Goal: Task Accomplishment & Management: Manage account settings

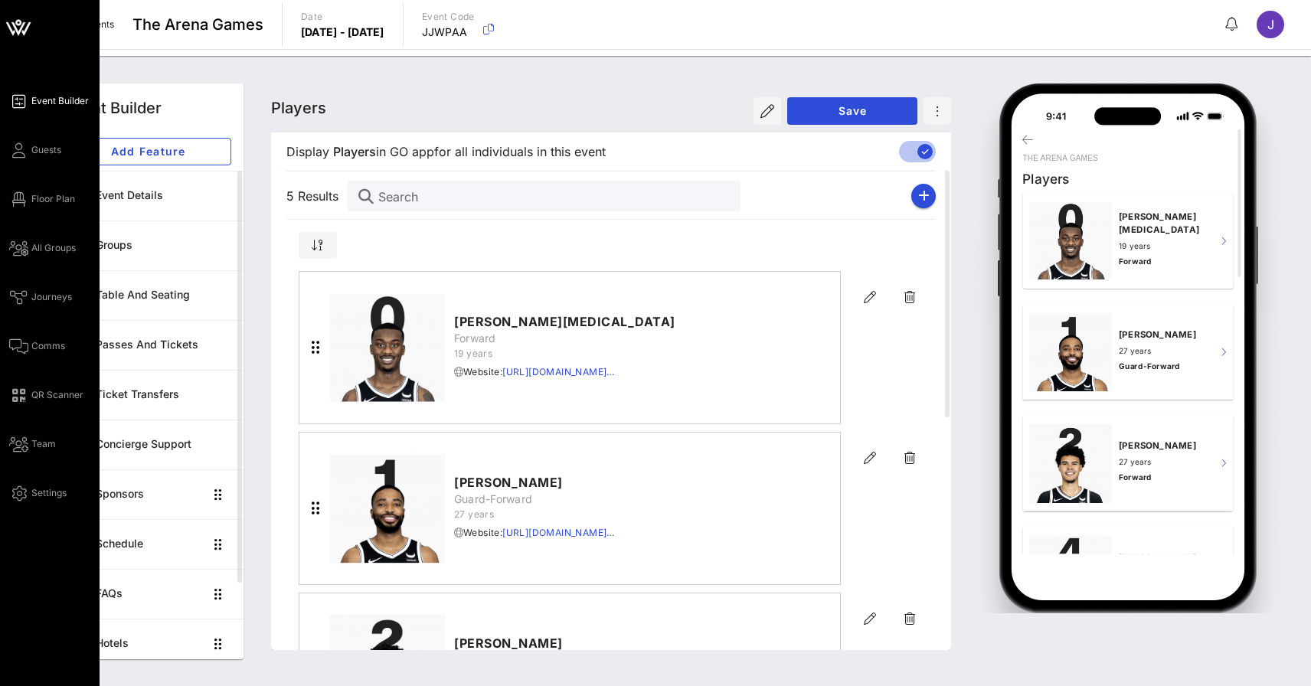
click at [36, 182] on div "Event Builder Guests Floor Plan All Groups Journeys Comms QR Scanner Team Setti…" at bounding box center [54, 297] width 90 height 410
click at [37, 201] on span "Floor Plan" at bounding box center [53, 199] width 44 height 14
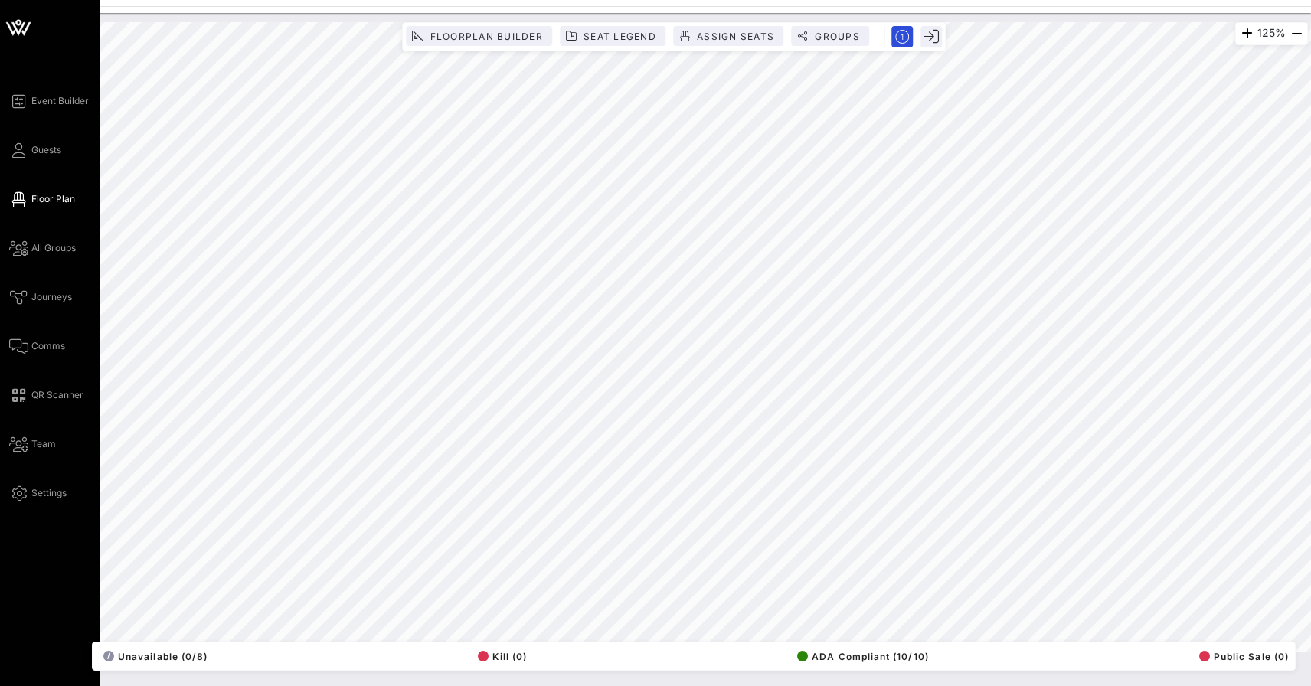
click at [21, 110] on div "Event Builder Guests Floor Plan All Groups Journeys Comms QR Scanner Team Setti…" at bounding box center [54, 297] width 90 height 410
click at [21, 103] on icon at bounding box center [18, 101] width 19 height 2
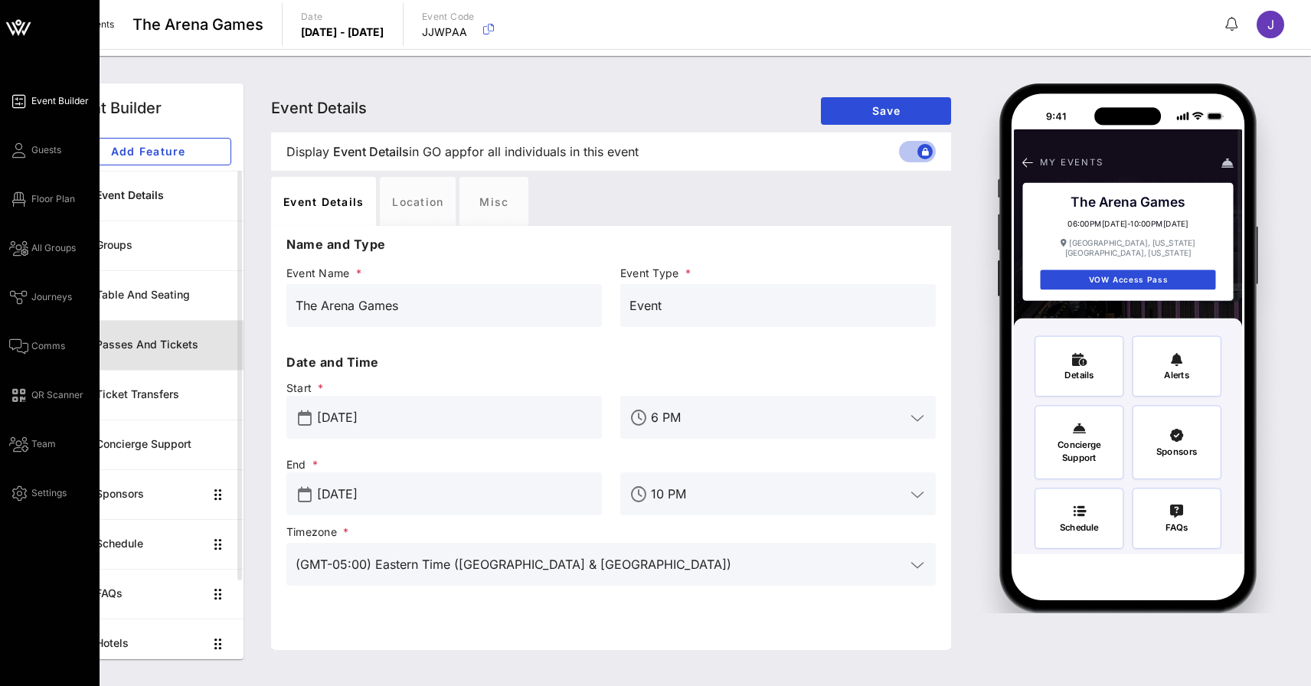
click at [143, 362] on link "Passes and Tickets" at bounding box center [147, 345] width 191 height 50
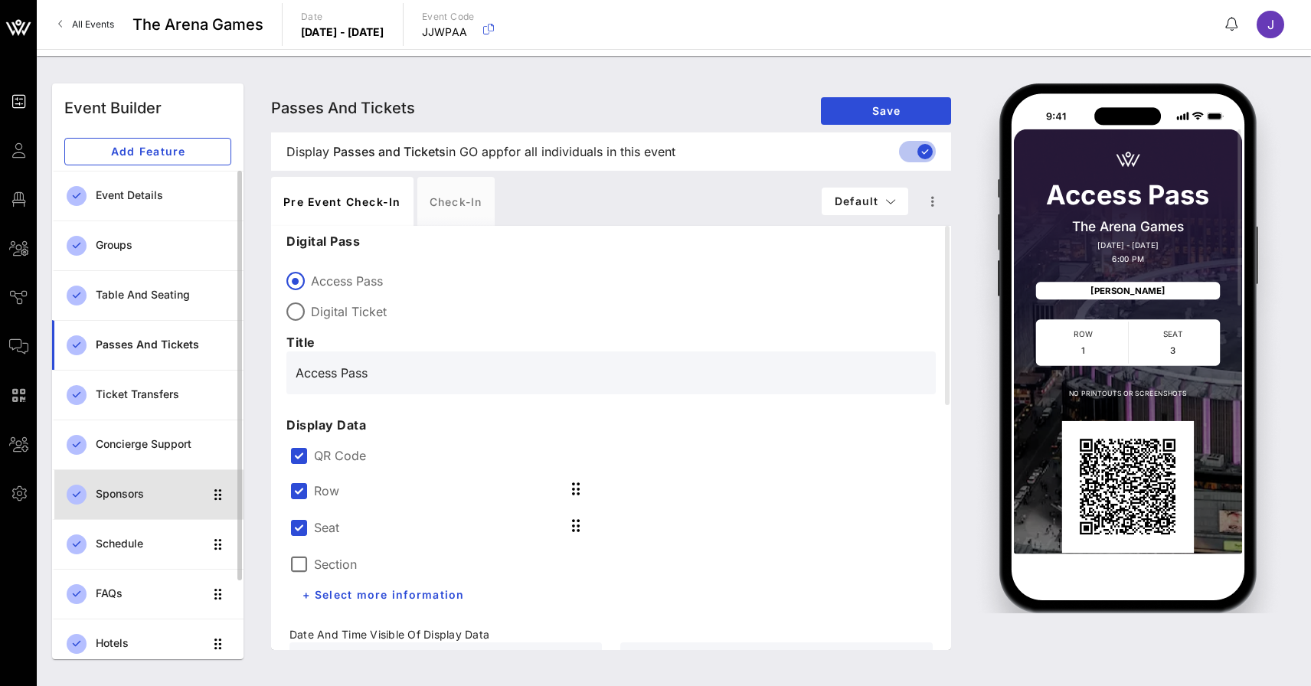
click at [149, 499] on div "Sponsors" at bounding box center [150, 494] width 108 height 13
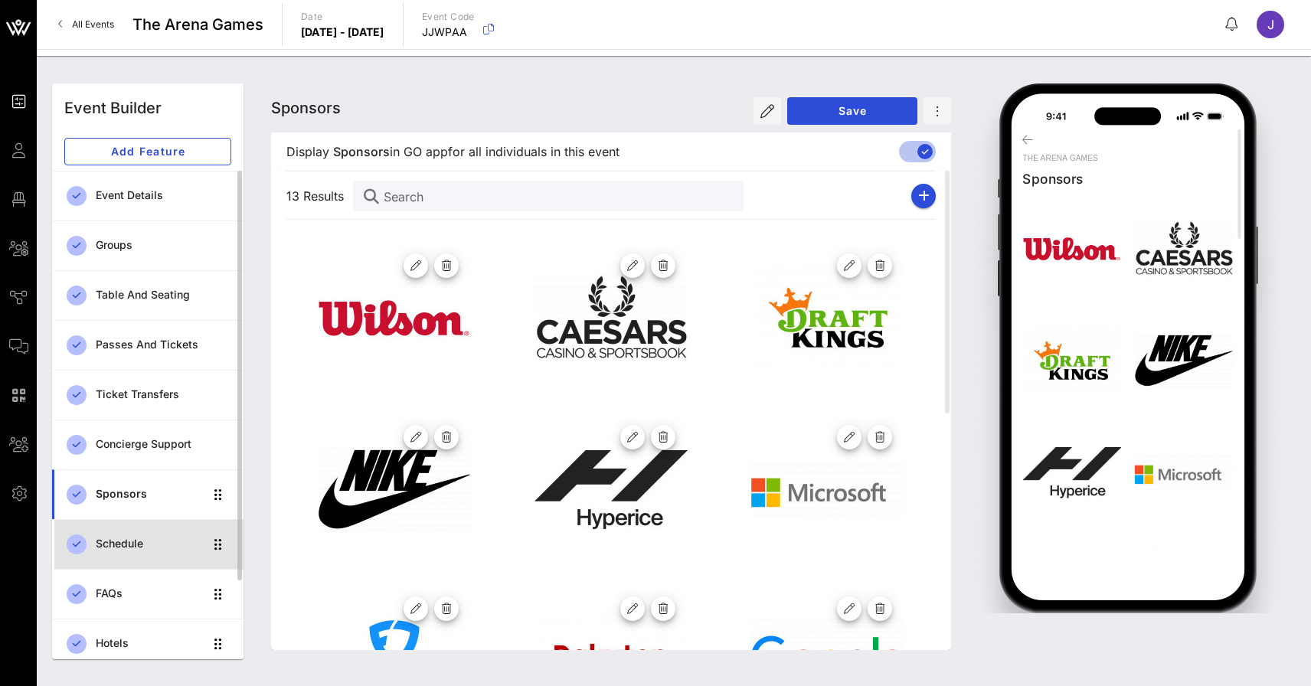
click at [134, 554] on div "Schedule" at bounding box center [150, 543] width 108 height 31
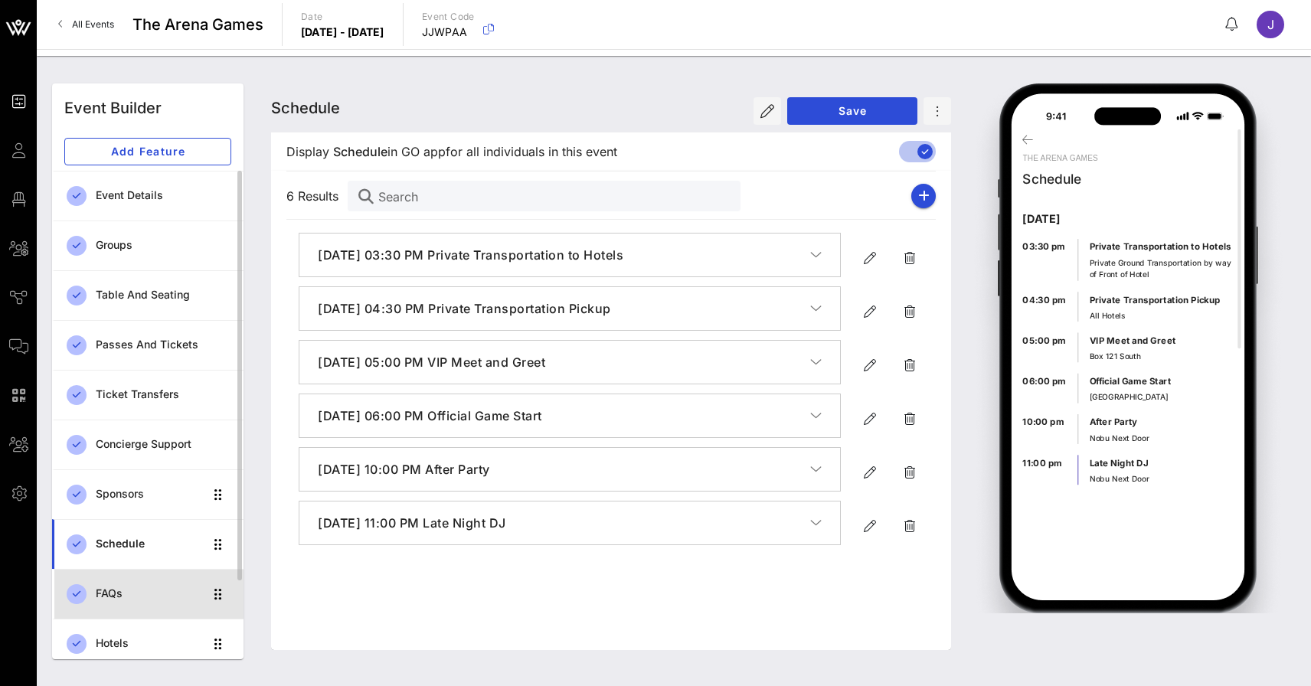
click at [125, 594] on div "FAQs" at bounding box center [150, 593] width 108 height 13
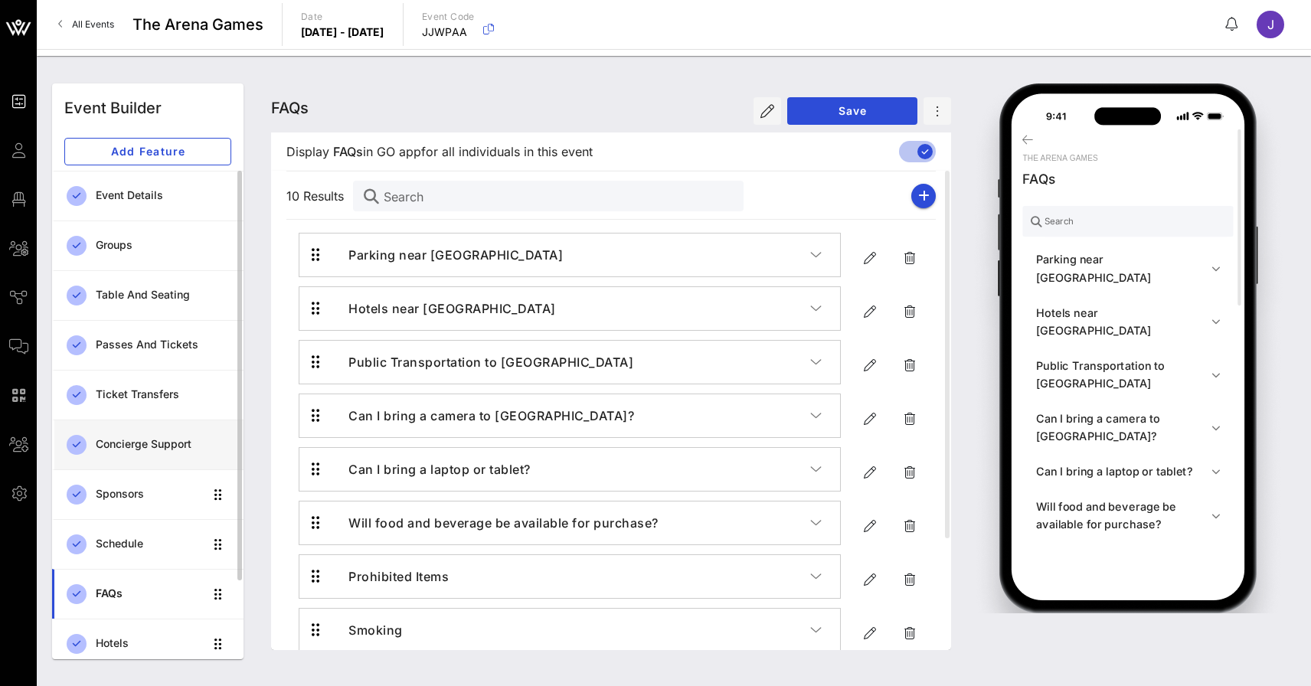
scroll to position [103, 0]
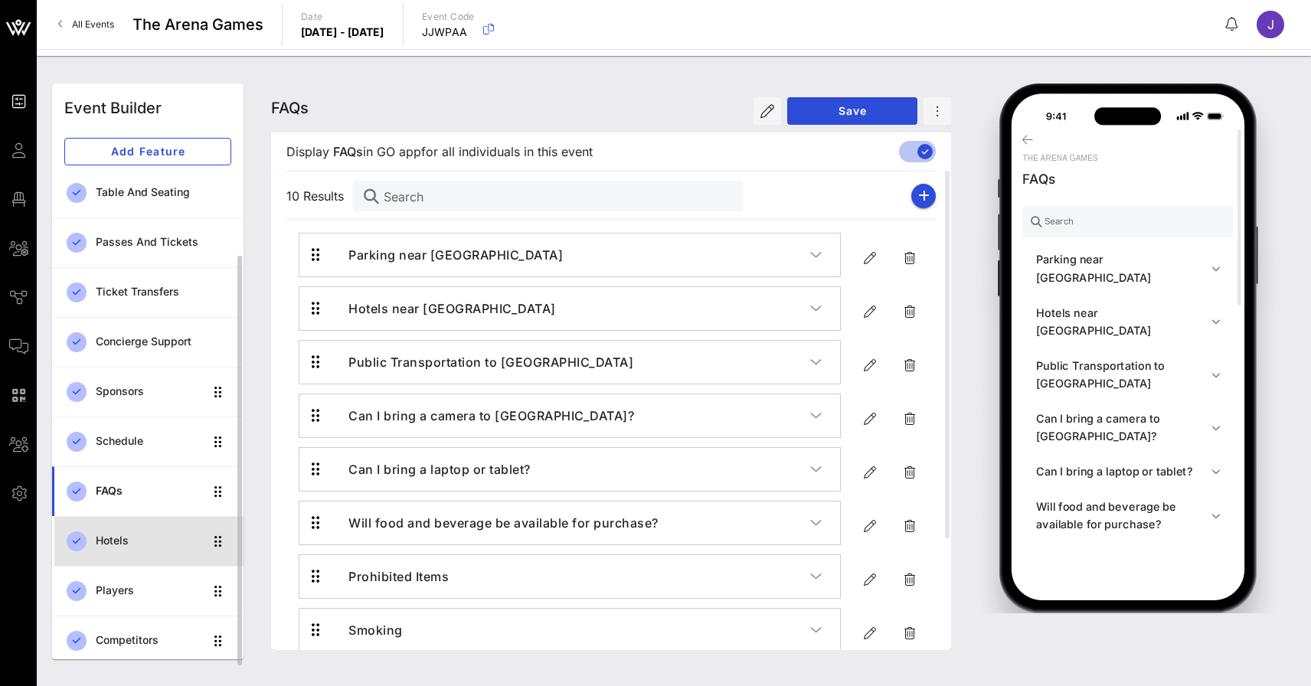
click at [113, 558] on link "Hotels" at bounding box center [147, 541] width 191 height 50
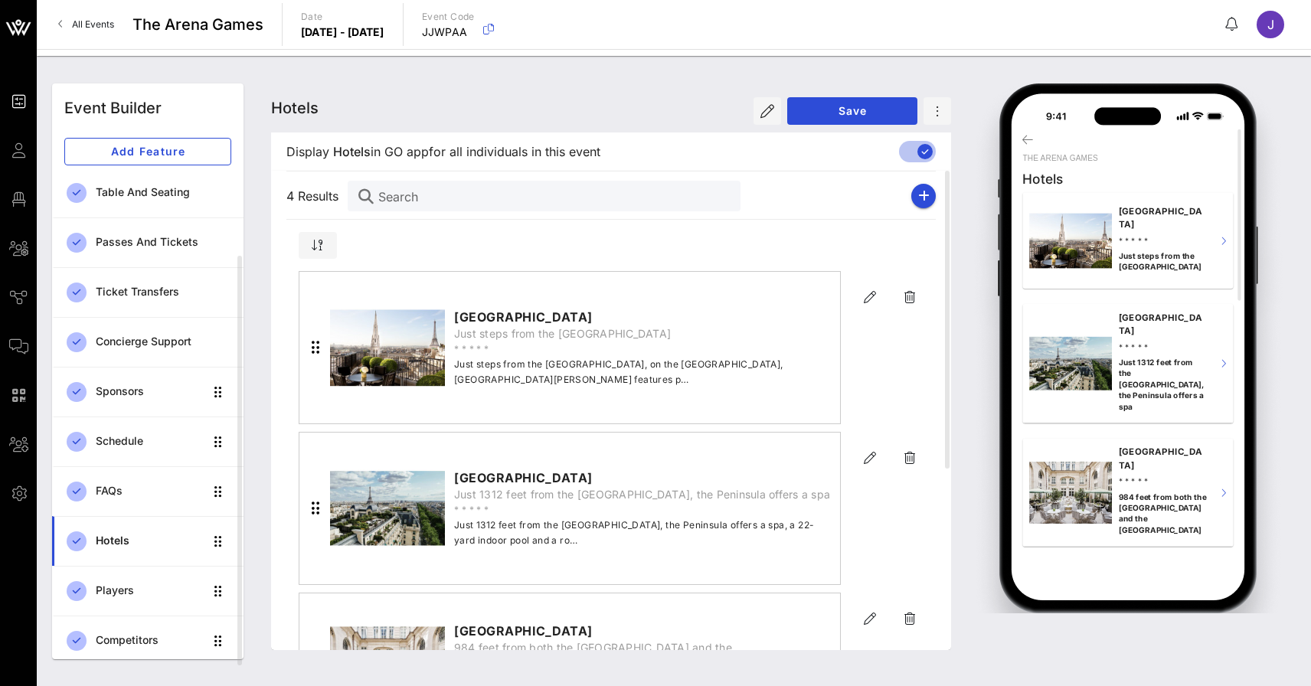
click at [100, 22] on span "All Events" at bounding box center [93, 23] width 42 height 11
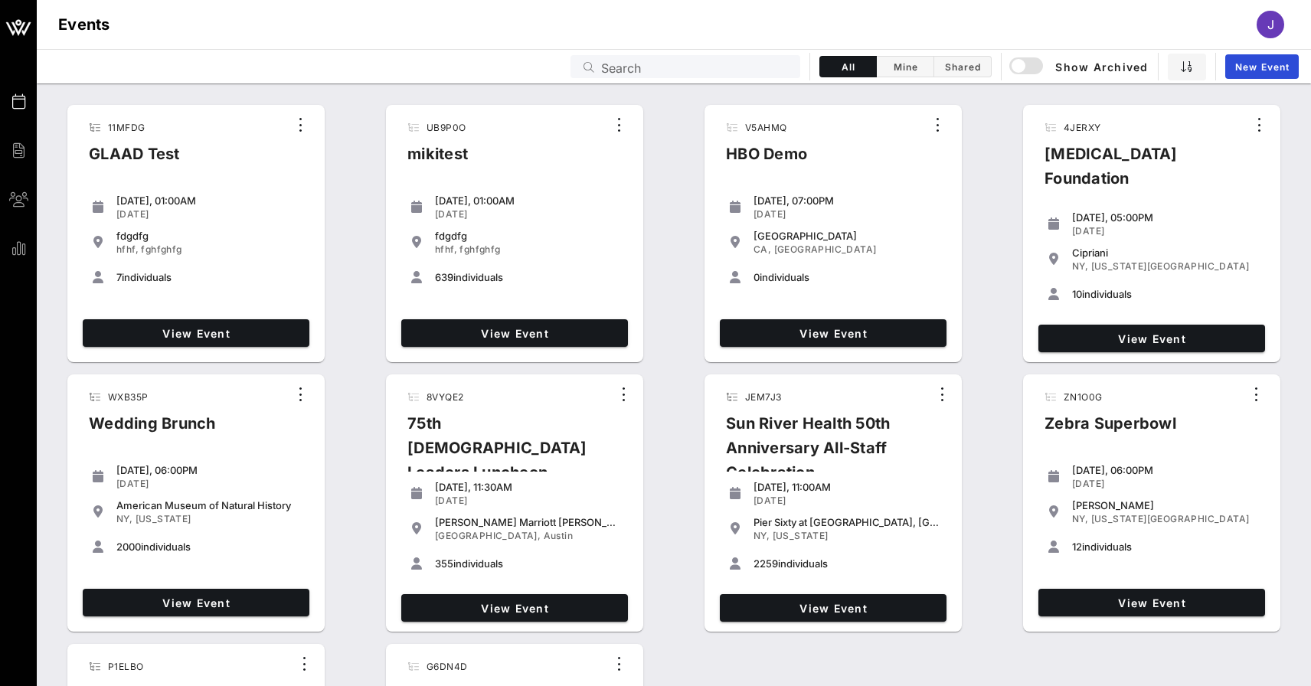
click at [662, 61] on input "Search" at bounding box center [696, 67] width 190 height 20
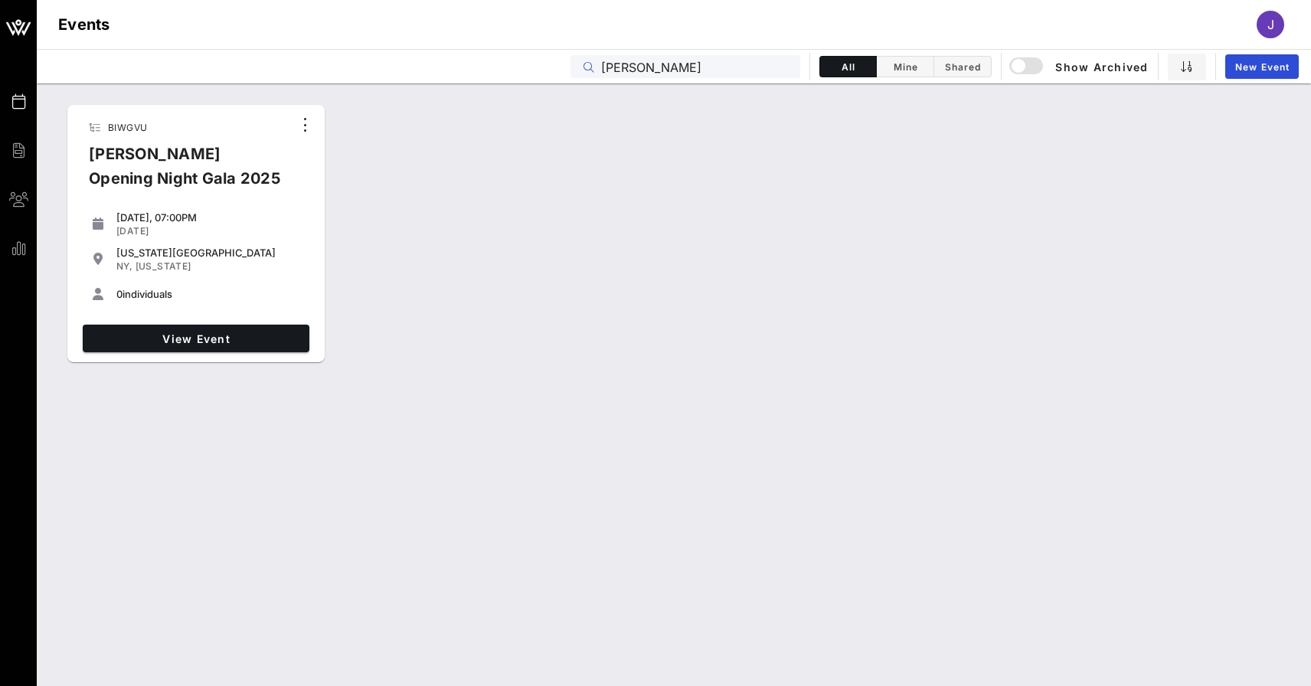
type input "[PERSON_NAME]"
drag, startPoint x: 662, startPoint y: 61, endPoint x: 1028, endPoint y: 69, distance: 365.4
click at [1028, 69] on div "button" at bounding box center [1018, 65] width 21 height 21
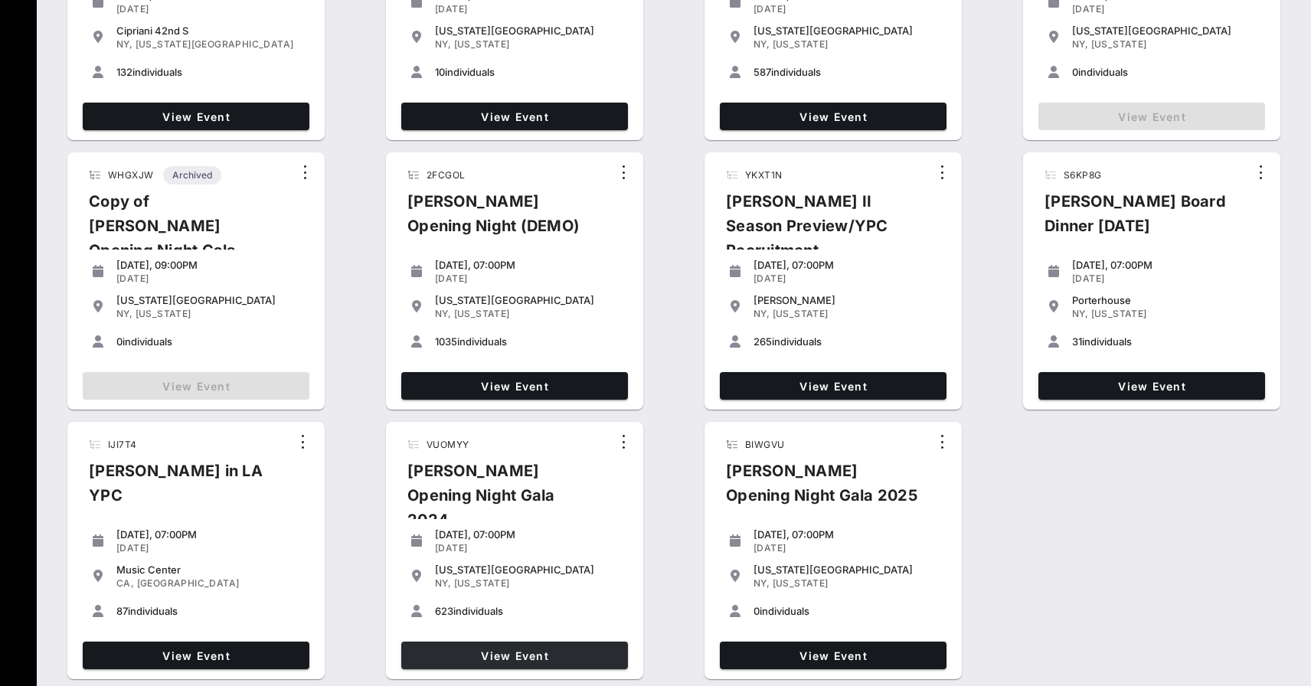
scroll to position [553, 0]
click at [447, 642] on link "View Event" at bounding box center [514, 656] width 227 height 28
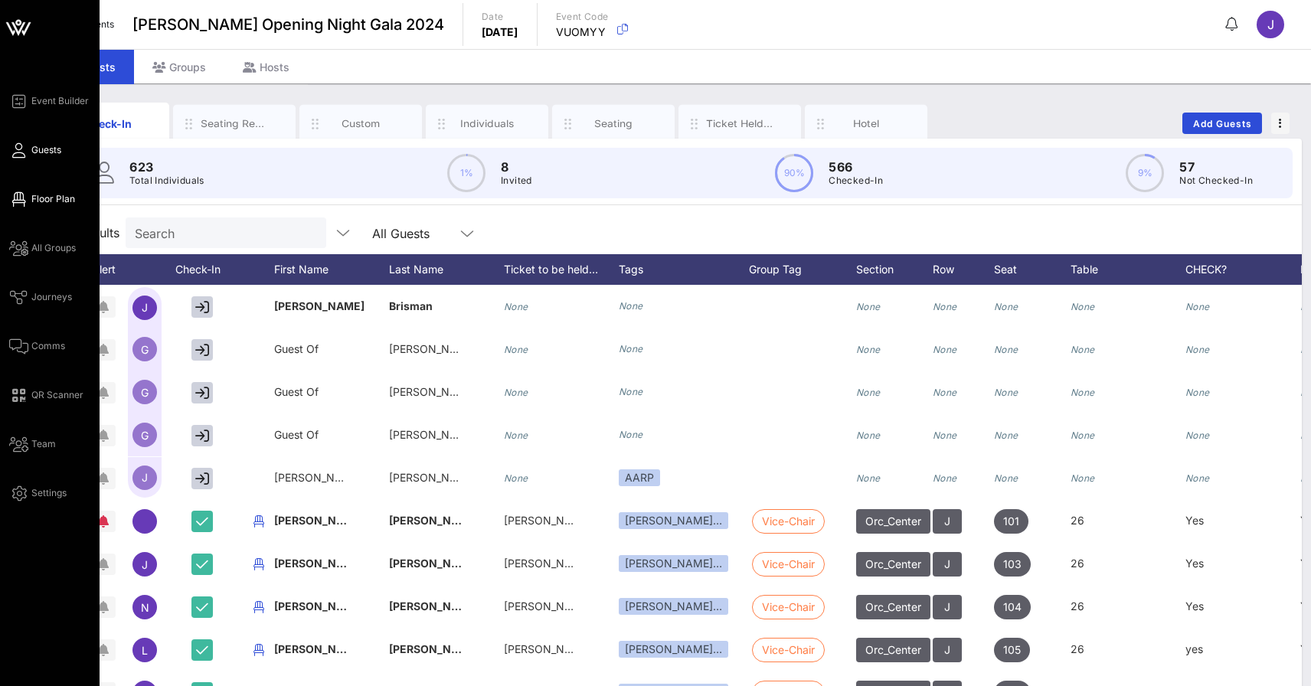
click at [19, 199] on icon at bounding box center [18, 199] width 19 height 2
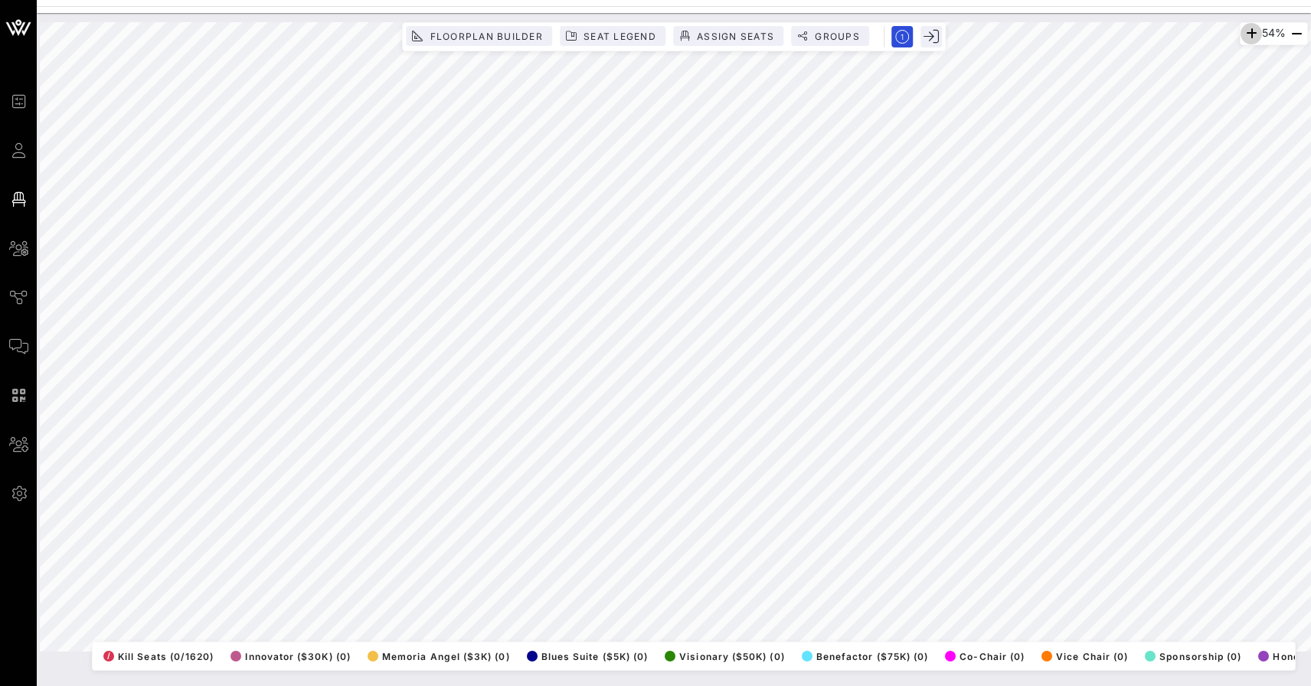
click at [1248, 32] on icon "button" at bounding box center [1251, 34] width 18 height 18
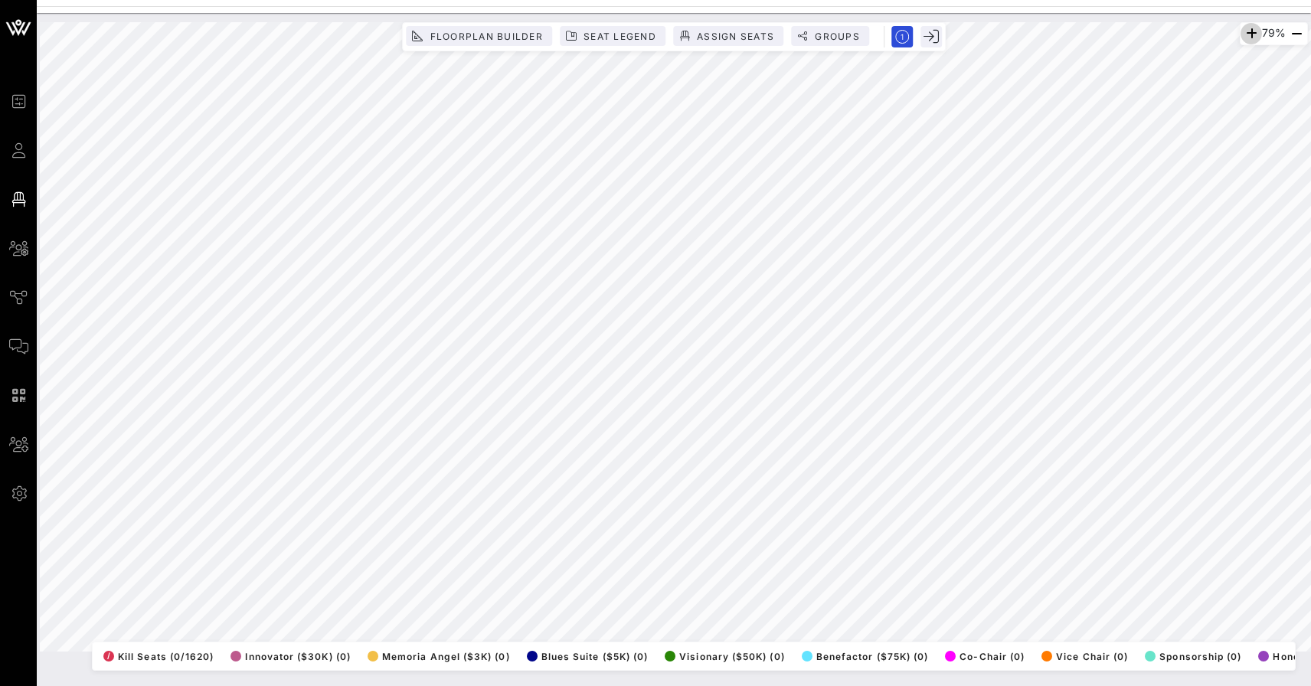
click at [1248, 32] on icon "button" at bounding box center [1251, 34] width 18 height 18
click at [859, 25] on div "Floorplan Builder Seat Legend Assign Seats Groups Exit" at bounding box center [674, 36] width 544 height 29
click at [843, 31] on span "Groups" at bounding box center [837, 36] width 46 height 11
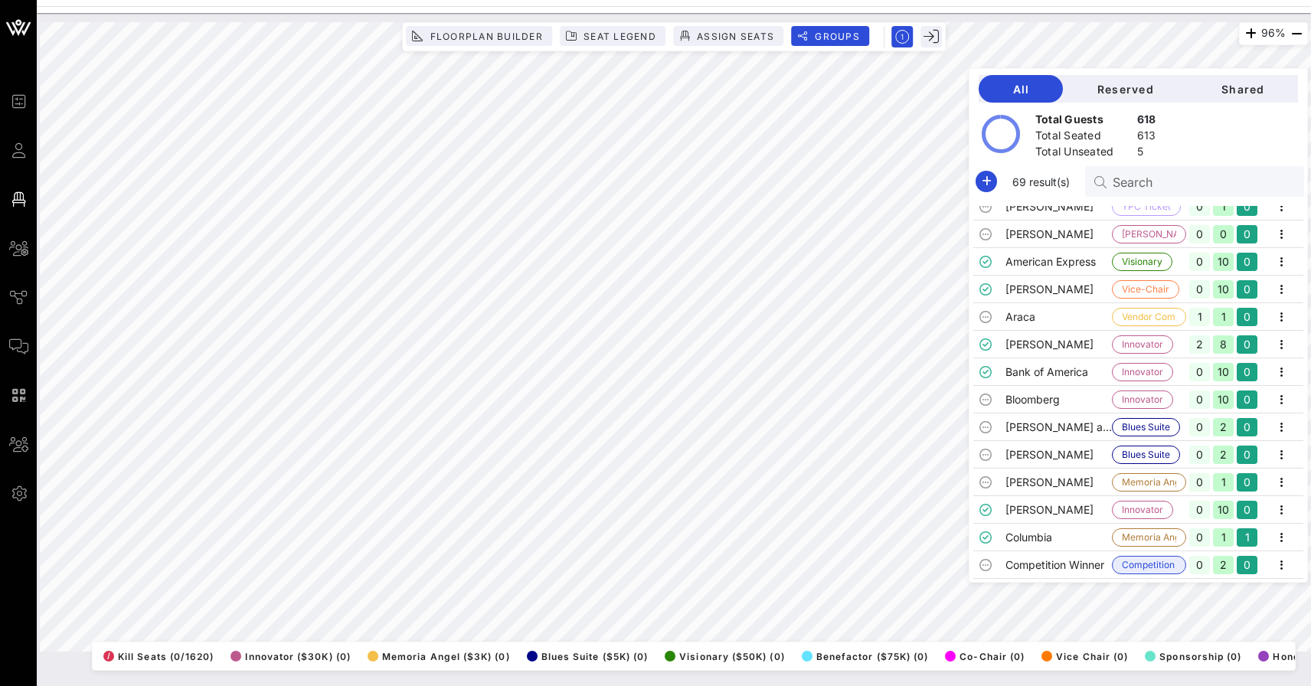
scroll to position [124, 0]
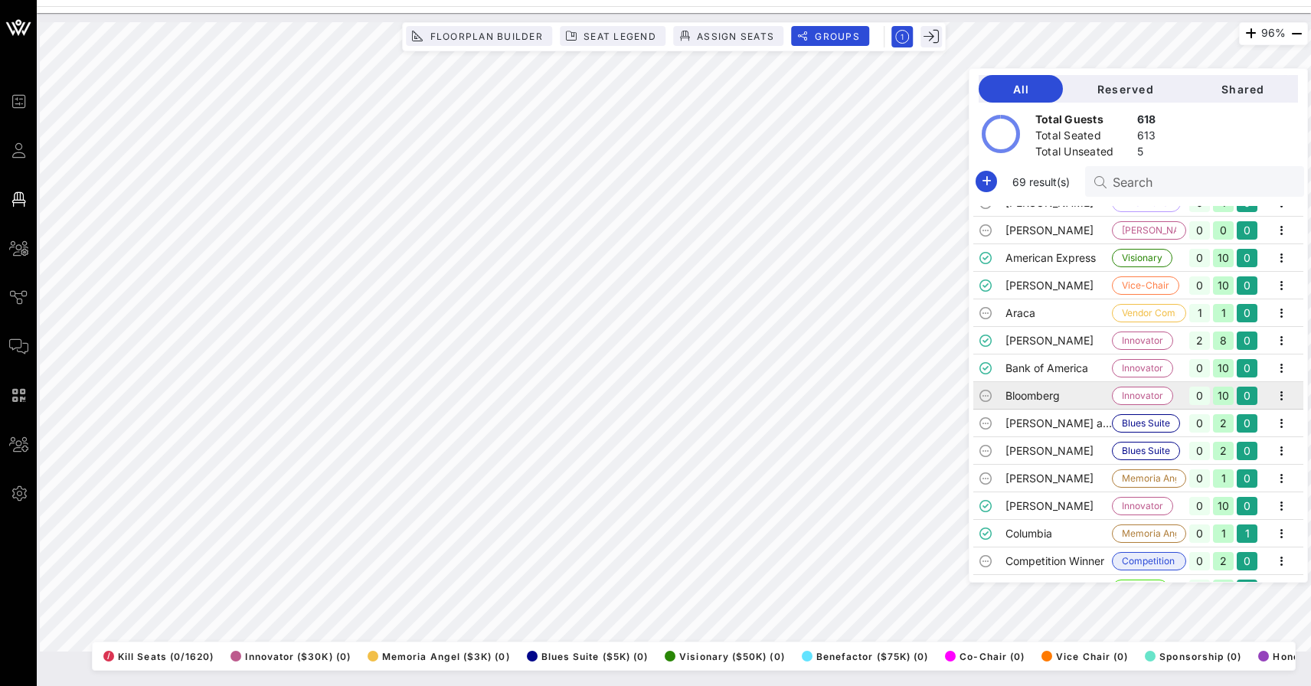
click at [1057, 394] on td "Bloomberg" at bounding box center [1059, 396] width 106 height 28
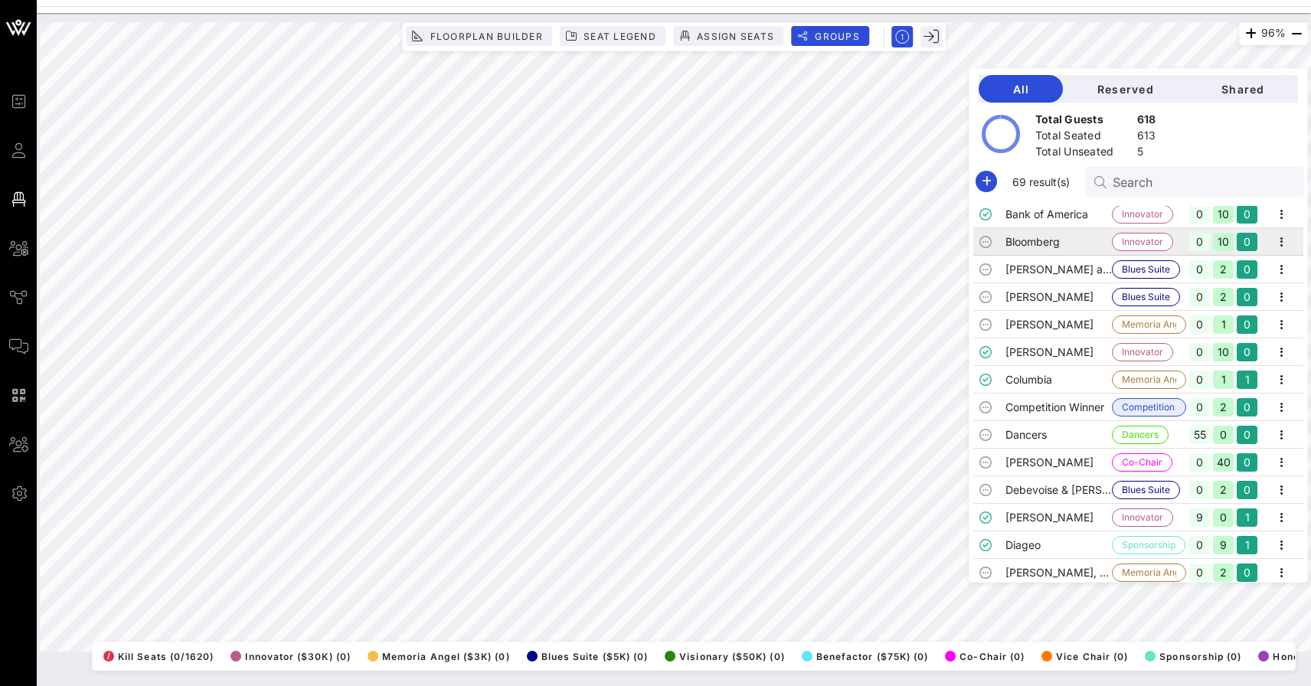
scroll to position [271, 0]
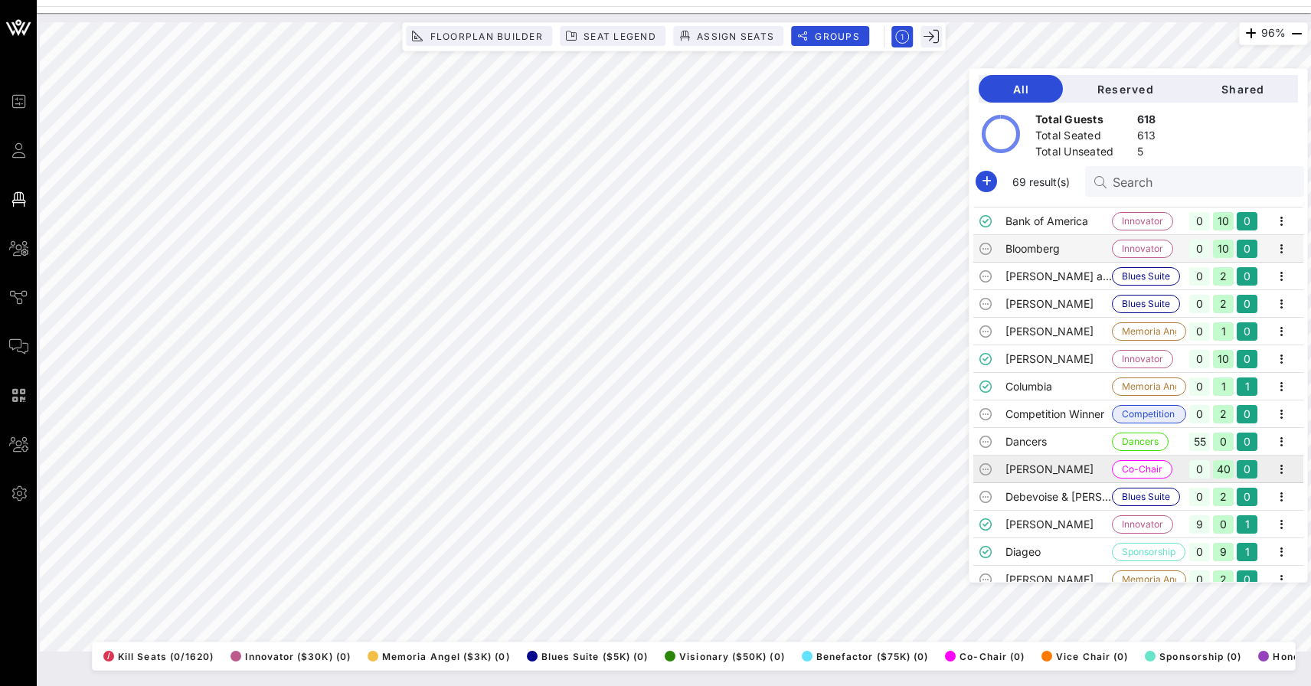
click at [1046, 469] on td "[PERSON_NAME]" at bounding box center [1059, 470] width 106 height 28
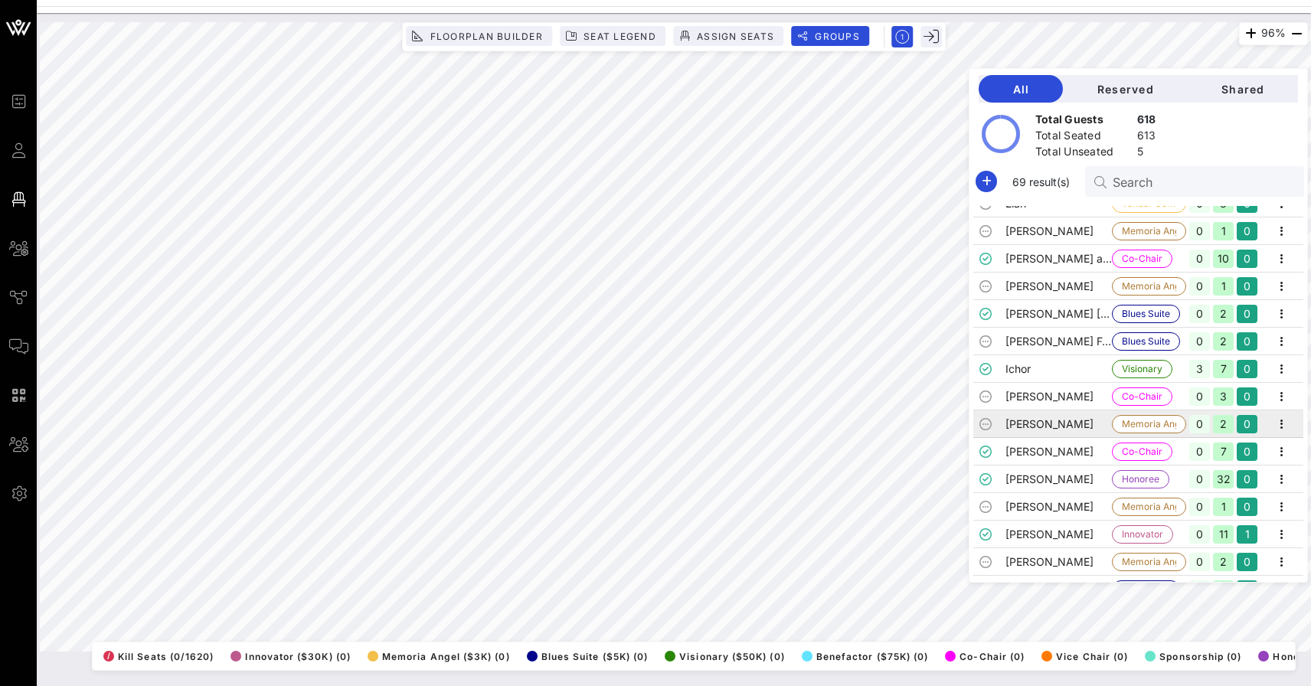
scroll to position [762, 0]
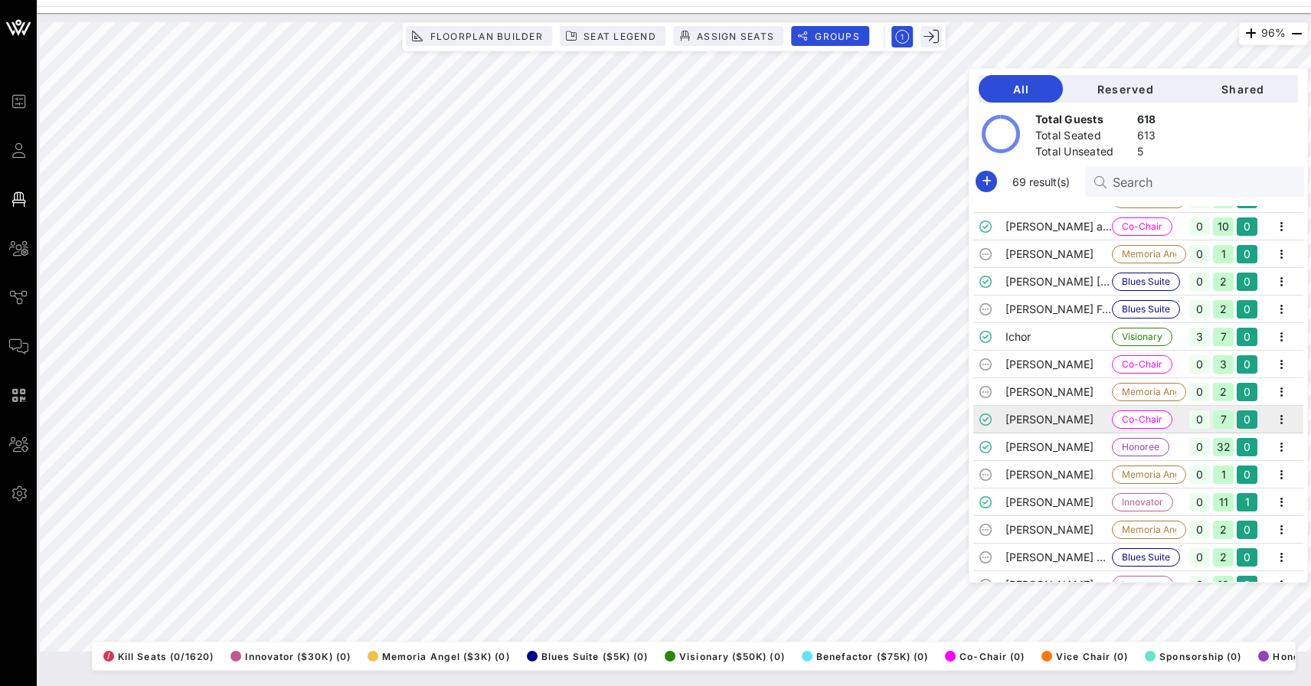
click at [1046, 423] on td "[PERSON_NAME]" at bounding box center [1059, 420] width 106 height 28
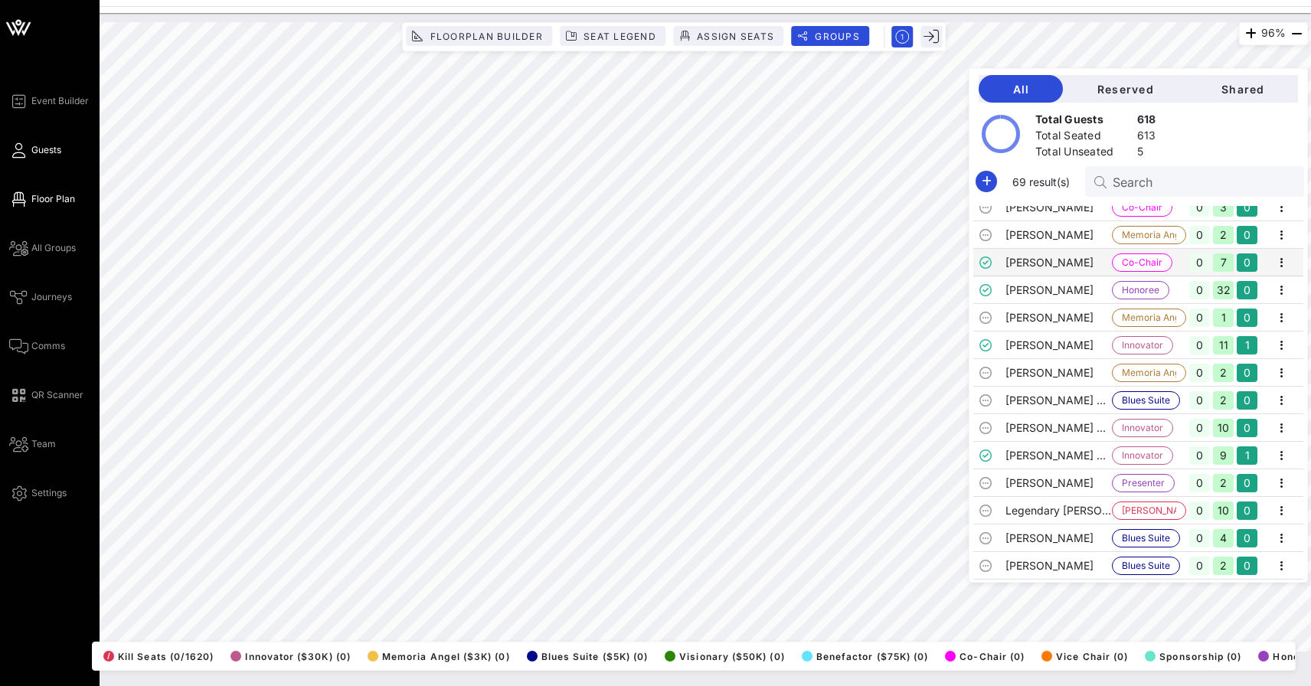
click at [27, 155] on link "Guests" at bounding box center [35, 150] width 52 height 18
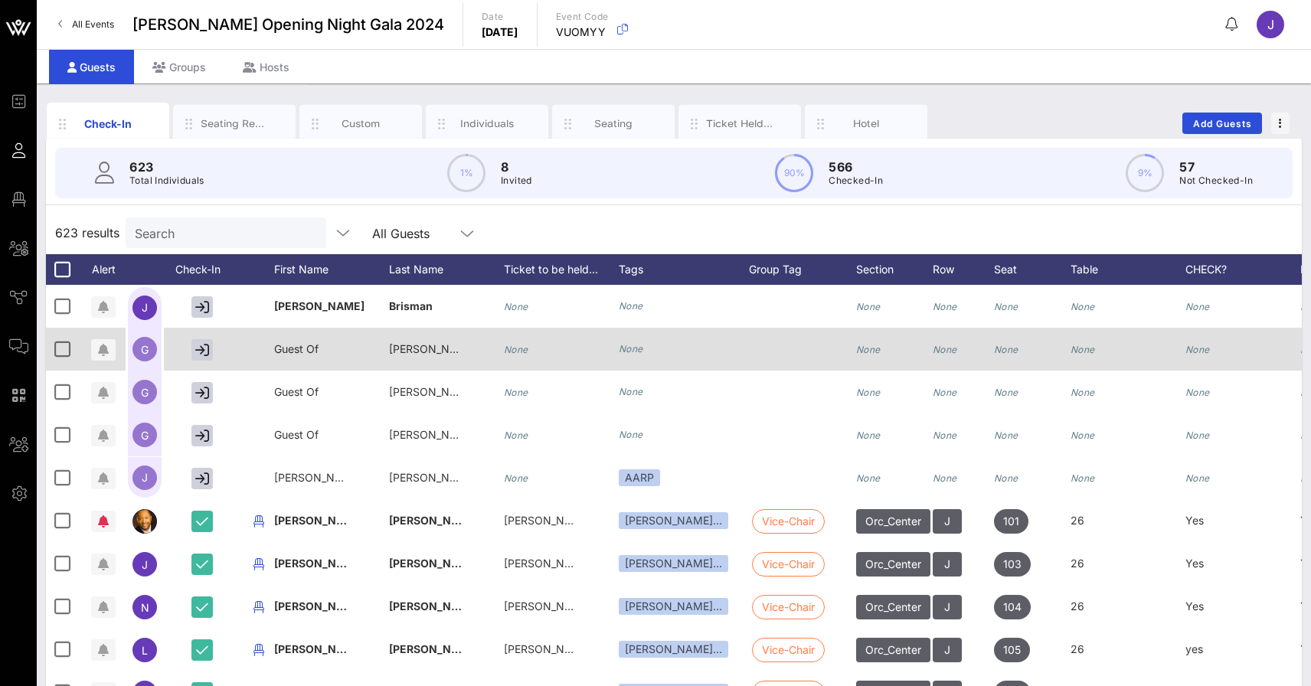
scroll to position [201, 0]
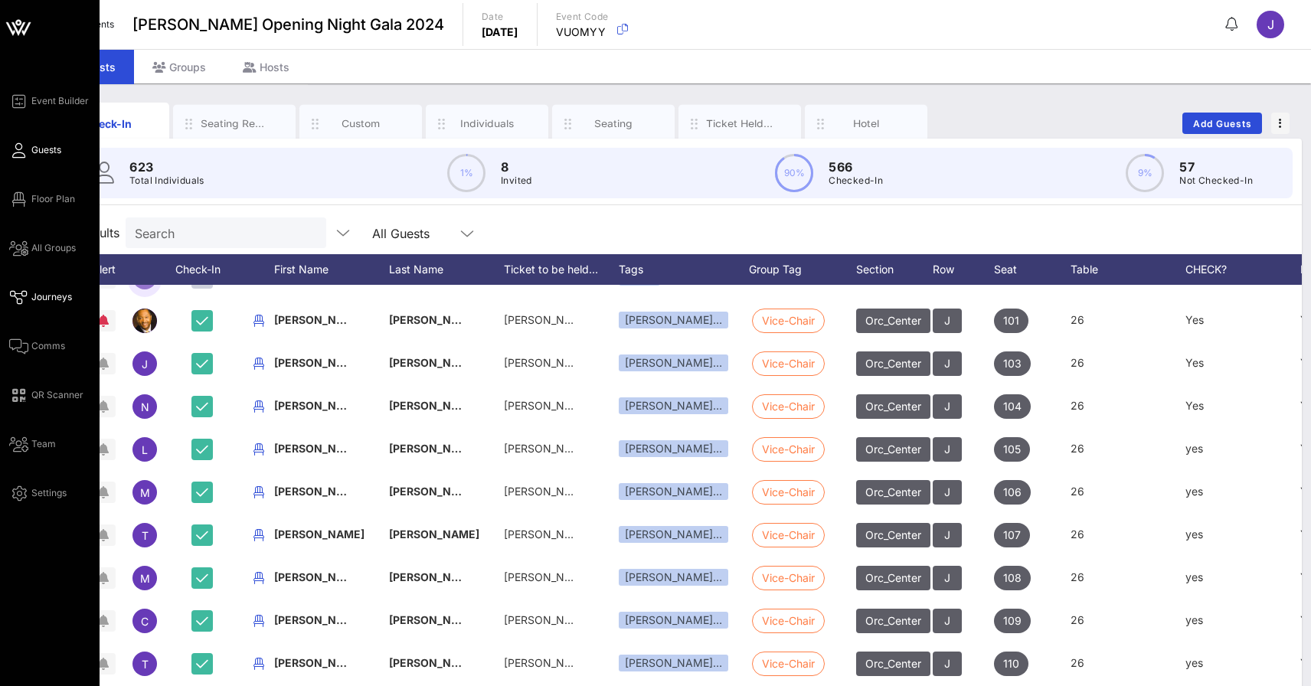
click at [25, 298] on icon at bounding box center [18, 297] width 19 height 2
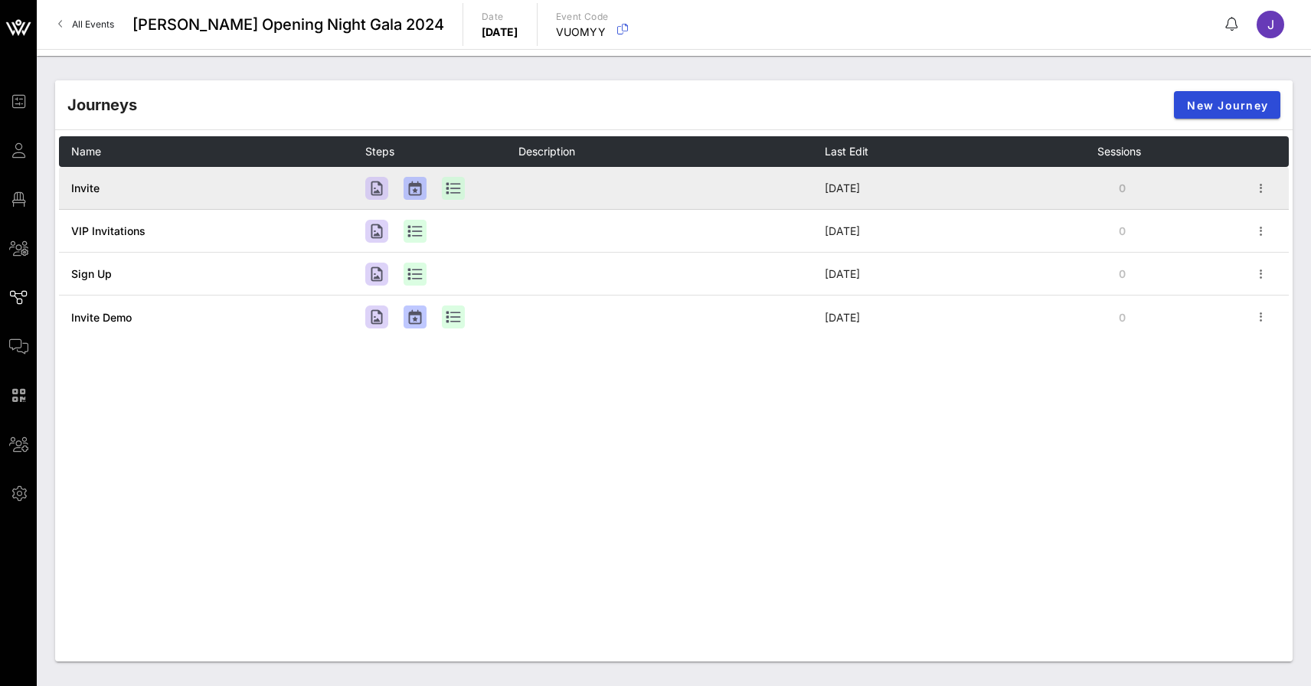
click at [83, 188] on span "Invite" at bounding box center [85, 188] width 28 height 13
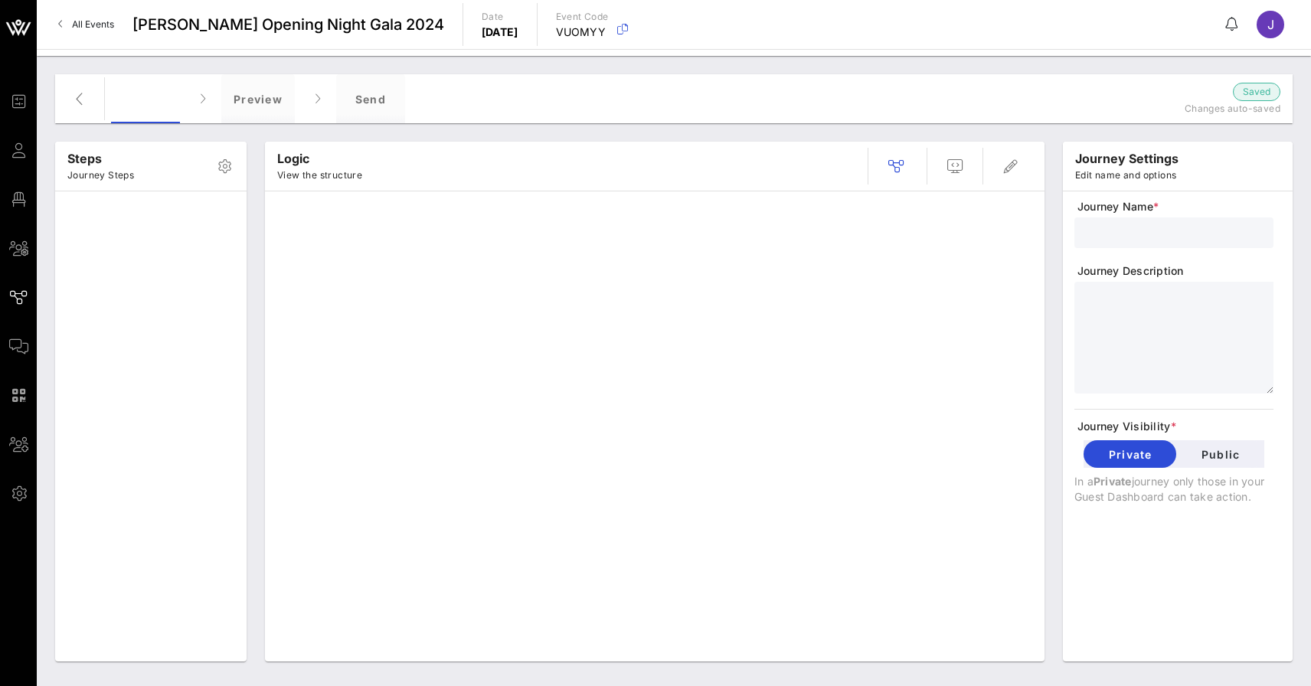
type input "Invite"
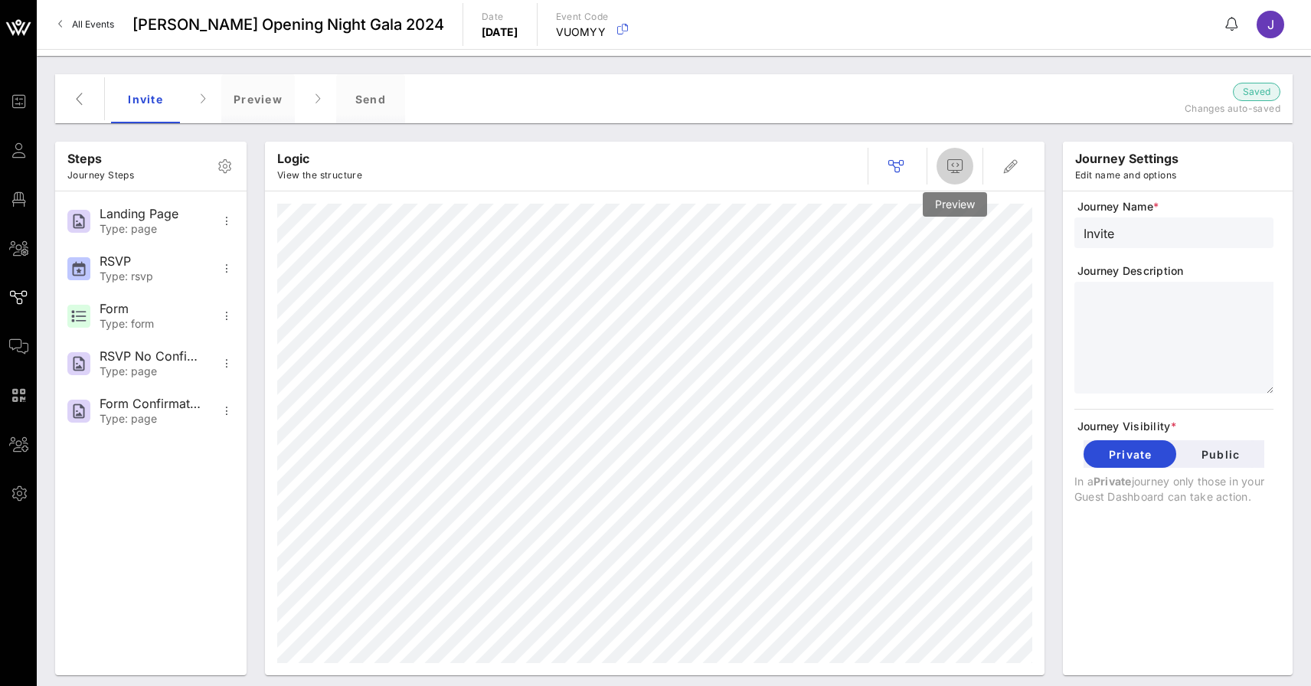
click at [957, 166] on icon "button" at bounding box center [955, 166] width 18 height 18
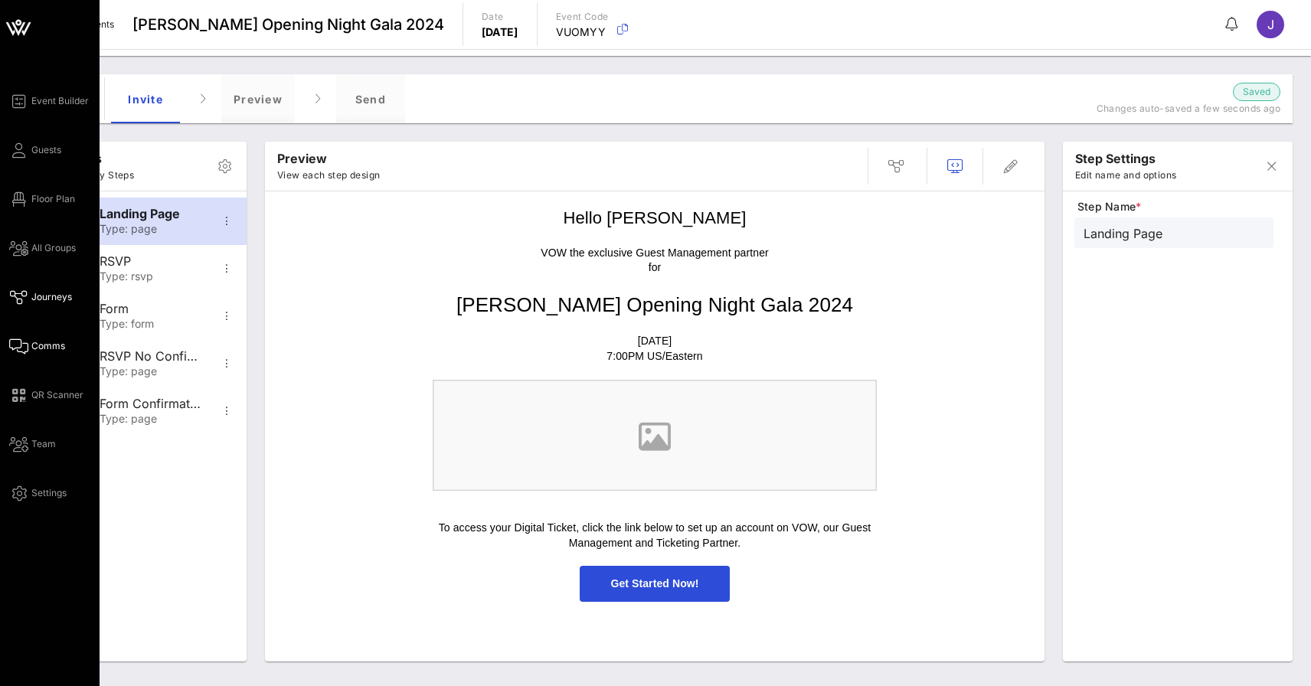
click at [25, 345] on icon at bounding box center [18, 346] width 19 height 2
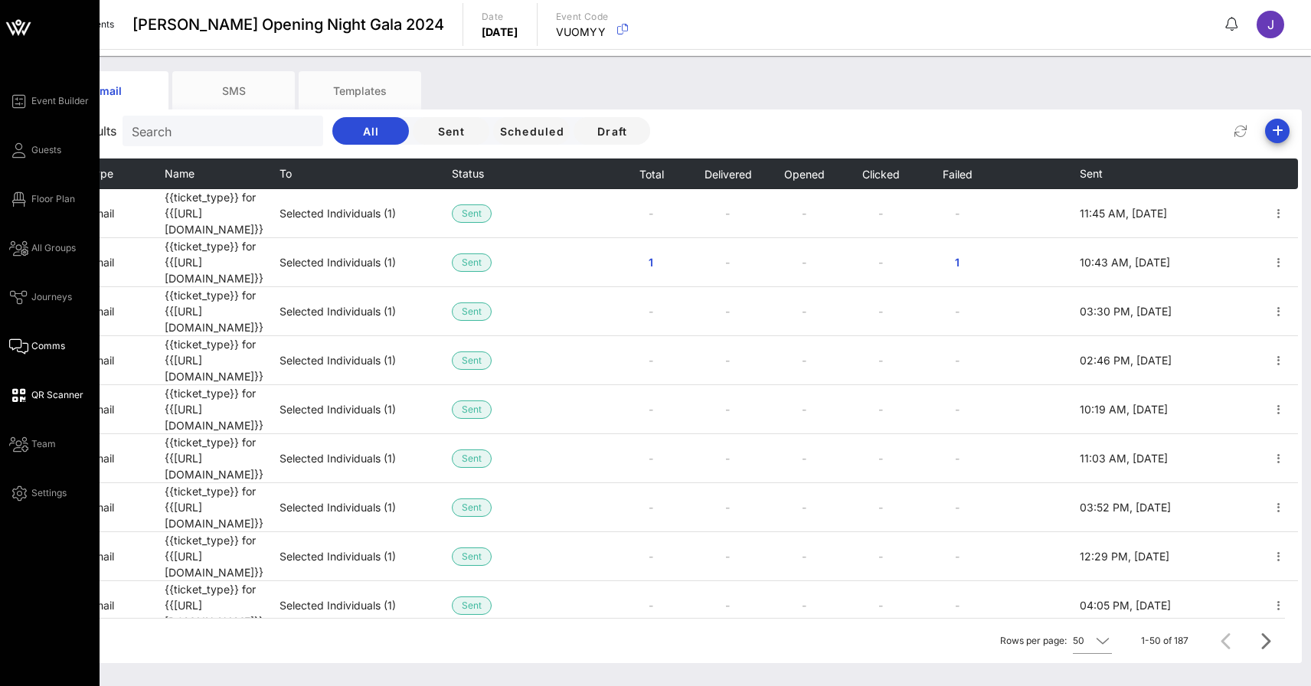
click at [22, 394] on icon at bounding box center [18, 395] width 19 height 2
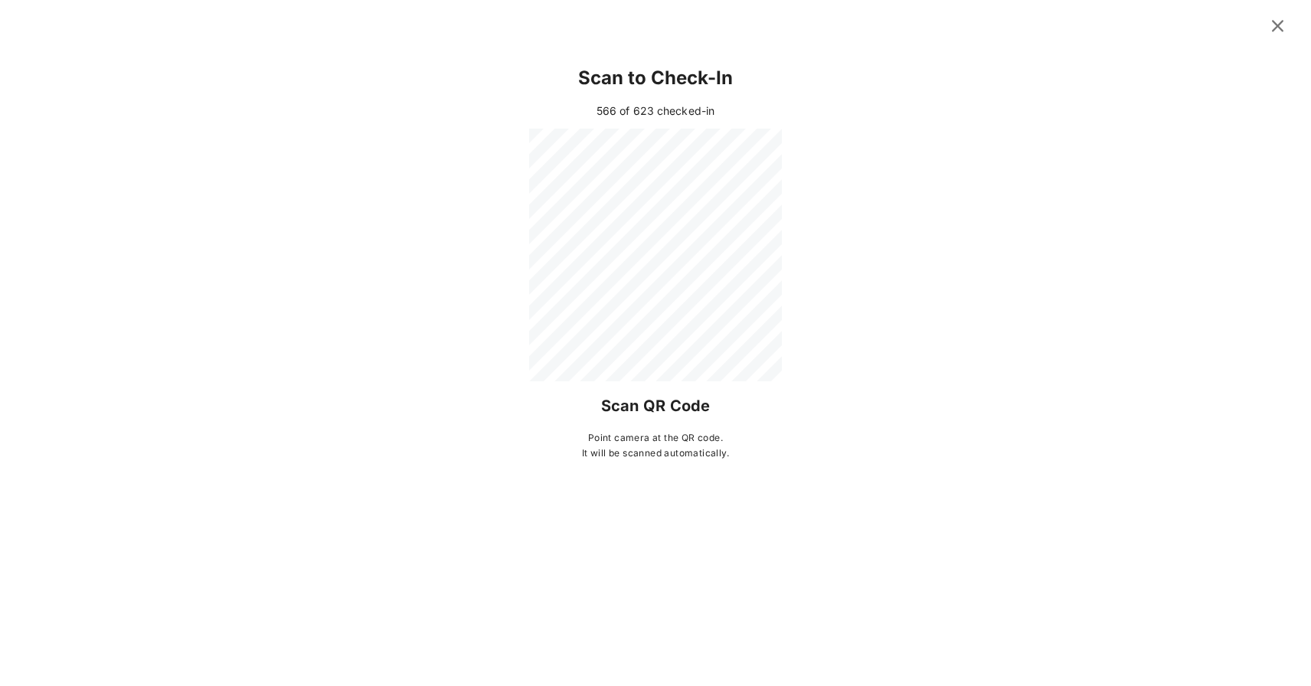
click at [1282, 20] on icon at bounding box center [1278, 26] width 22 height 21
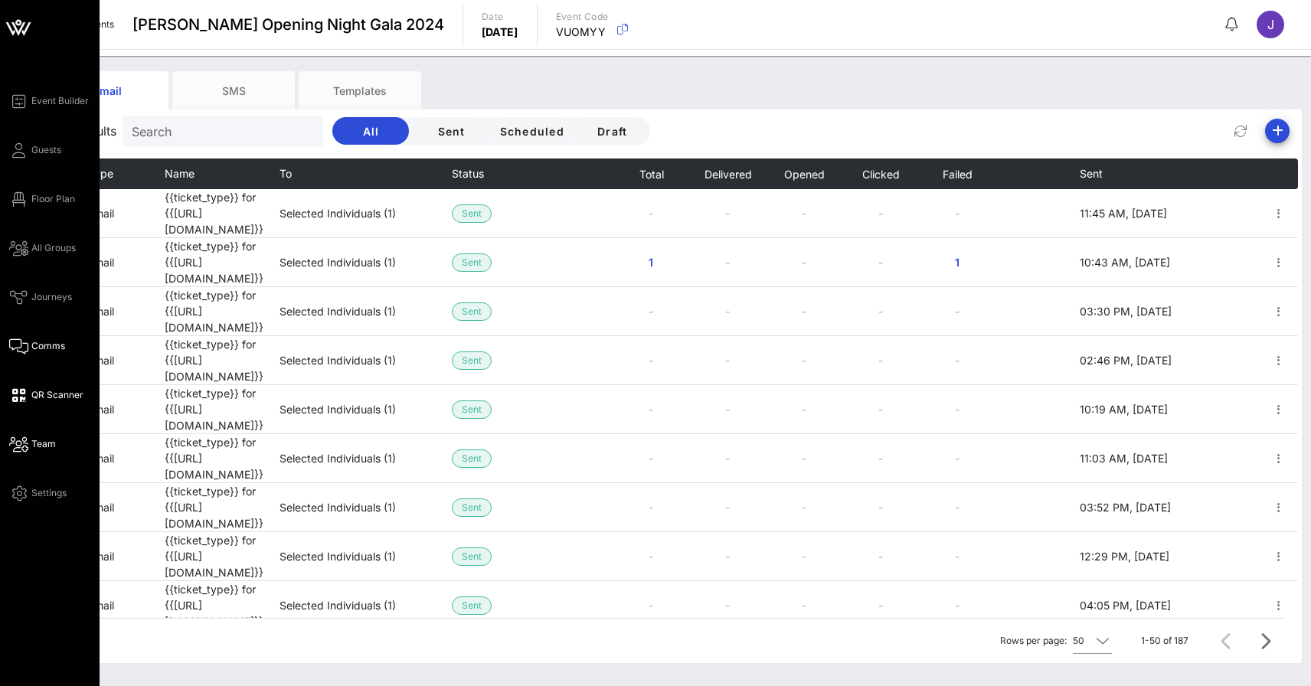
click at [21, 446] on icon at bounding box center [18, 444] width 19 height 2
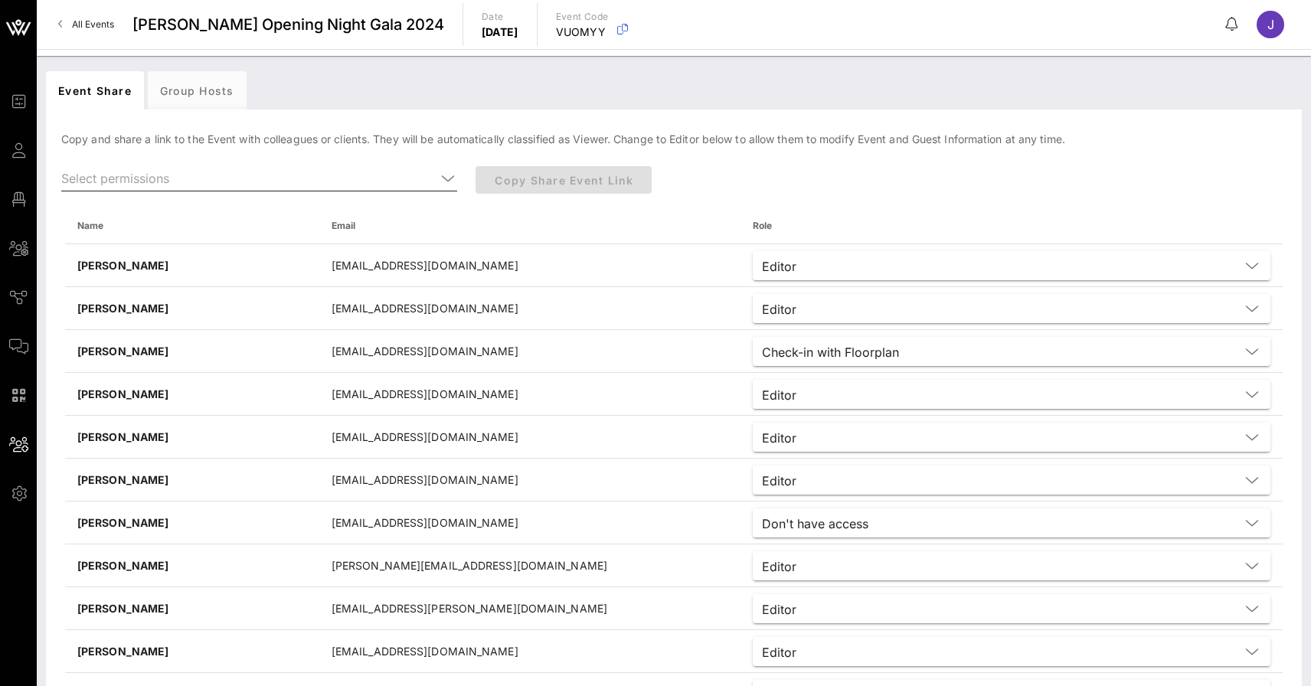
click at [138, 177] on input "text" at bounding box center [248, 178] width 374 height 25
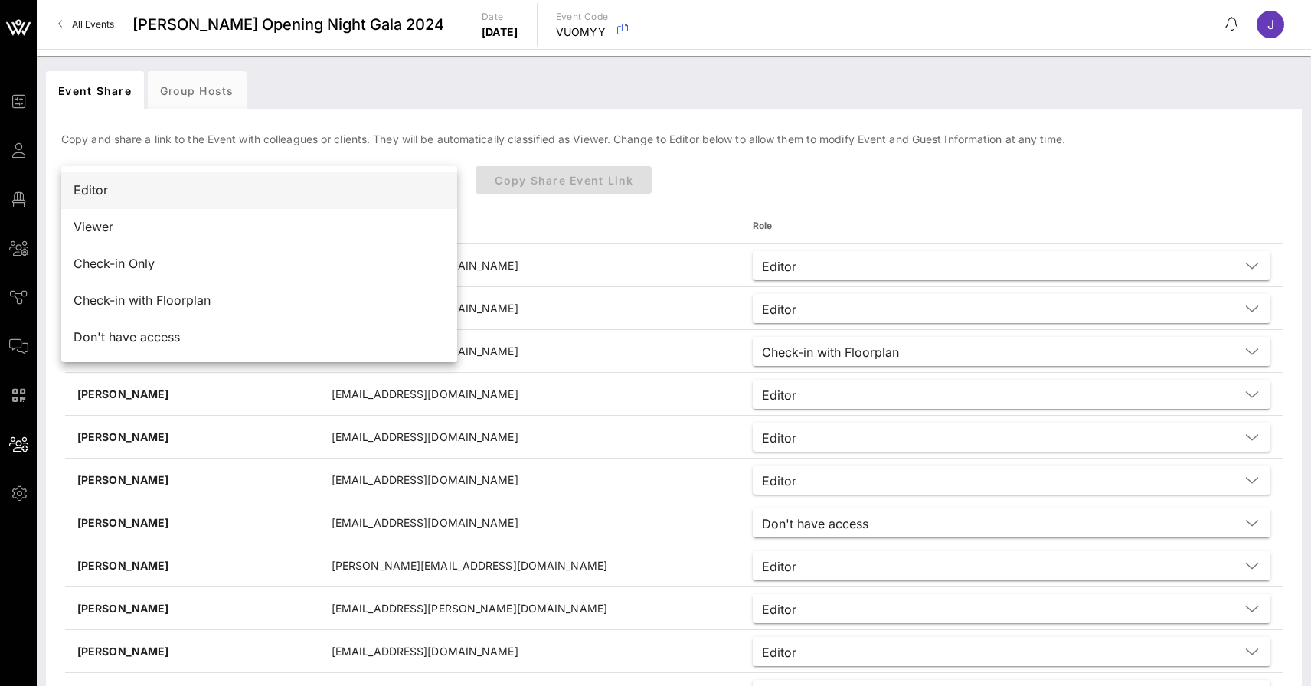
click at [116, 192] on div "Editor" at bounding box center [259, 190] width 371 height 15
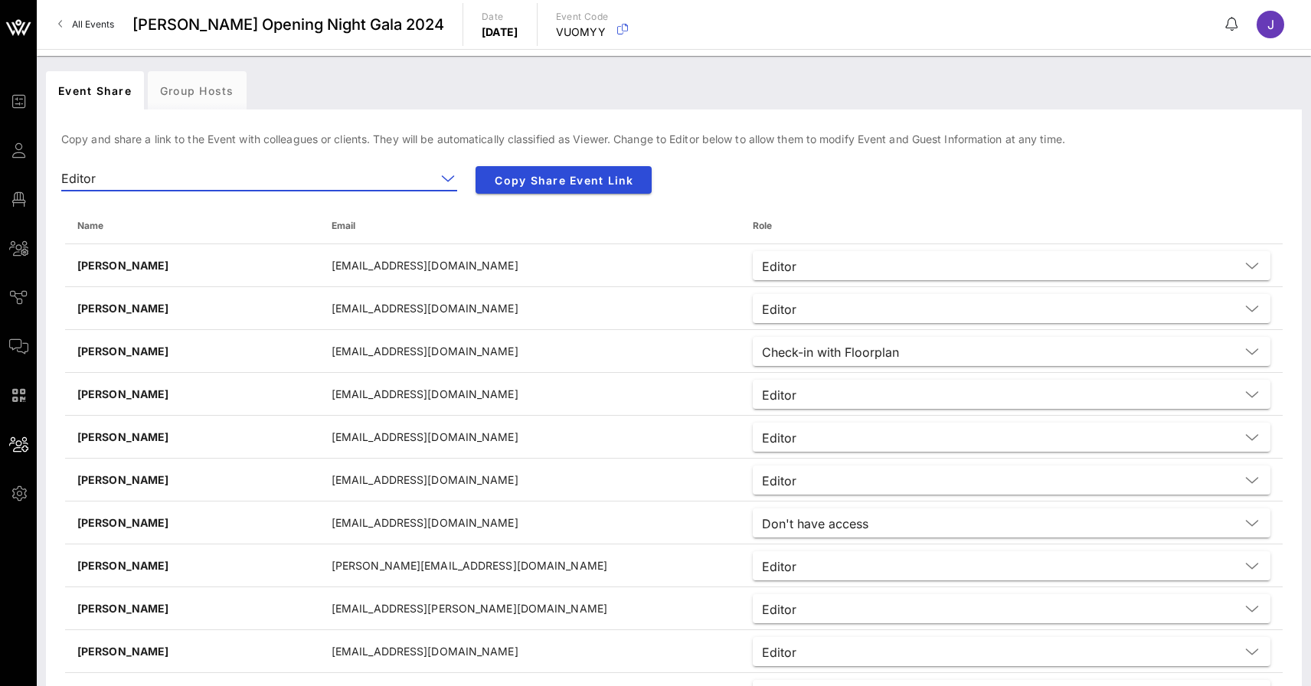
click at [119, 178] on input "text" at bounding box center [269, 178] width 334 height 25
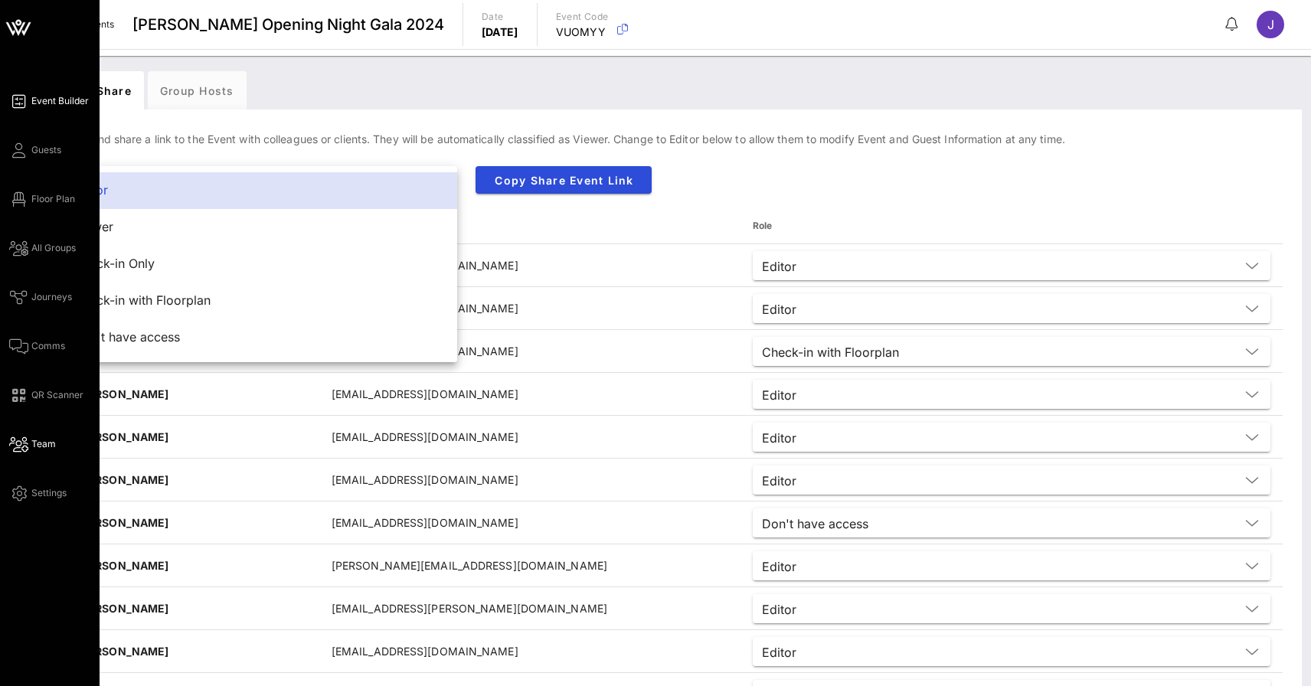
click at [46, 97] on span "Event Builder" at bounding box center [59, 101] width 57 height 14
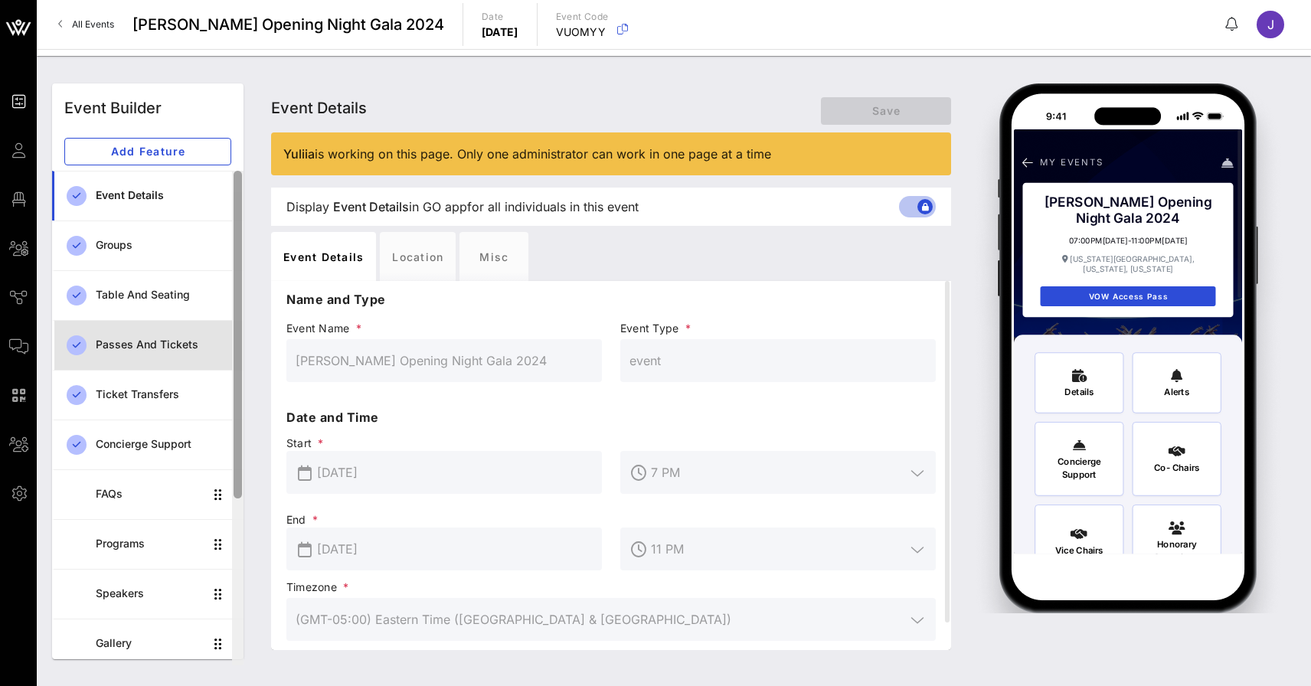
click at [123, 357] on div "Passes and Tickets" at bounding box center [164, 344] width 136 height 31
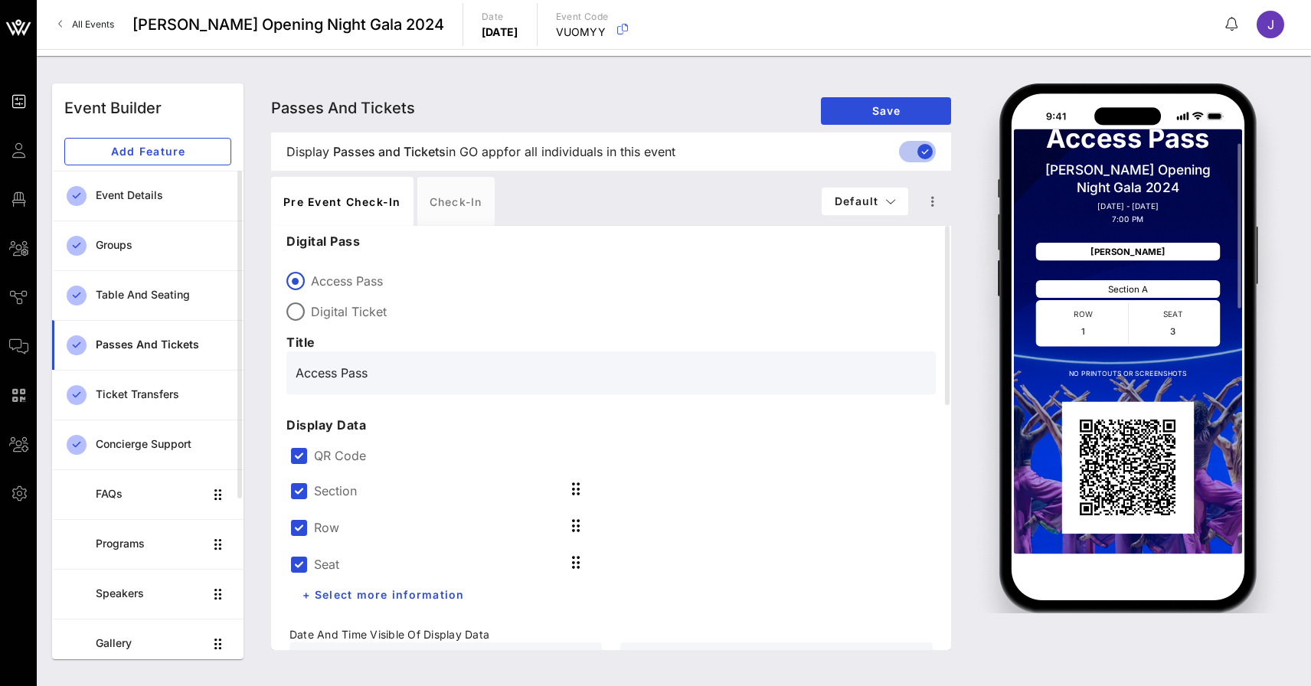
scroll to position [78, 0]
click at [343, 456] on label "QR Code" at bounding box center [623, 455] width 619 height 15
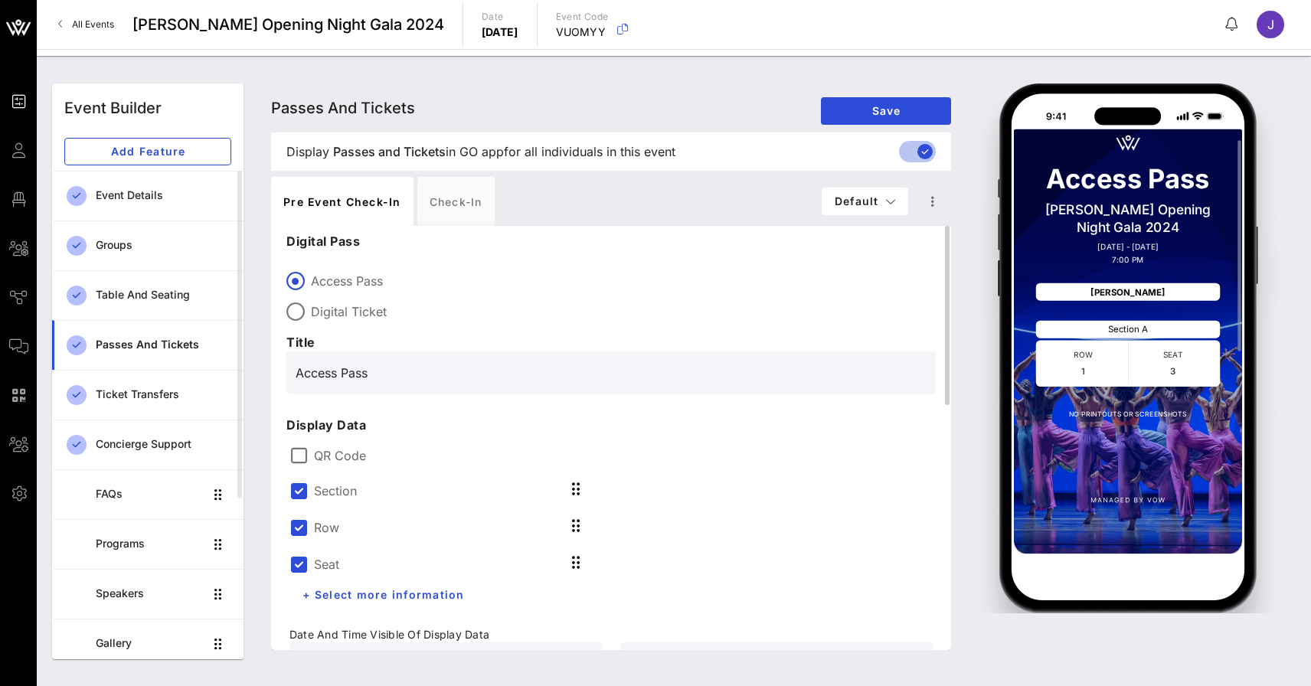
scroll to position [23, 0]
click at [315, 491] on label "Section" at bounding box center [335, 490] width 43 height 15
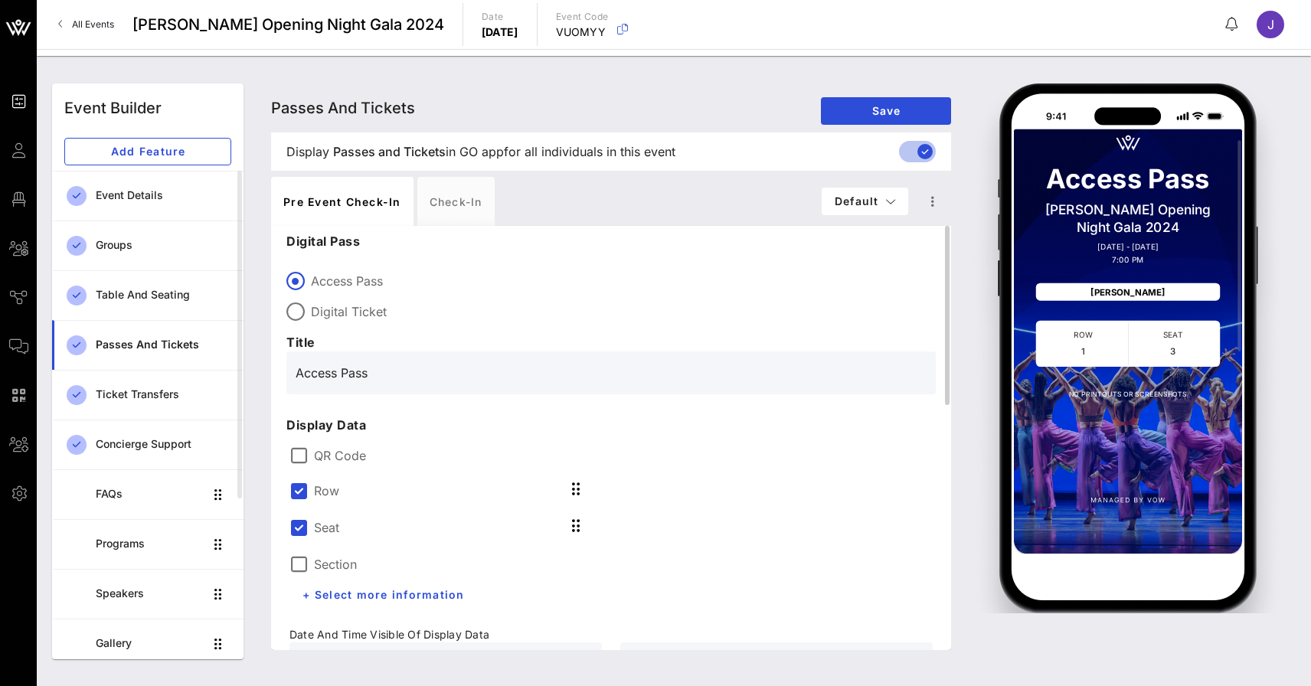
click at [315, 518] on div "Seat" at bounding box center [314, 527] width 50 height 18
click at [302, 492] on div at bounding box center [299, 491] width 26 height 26
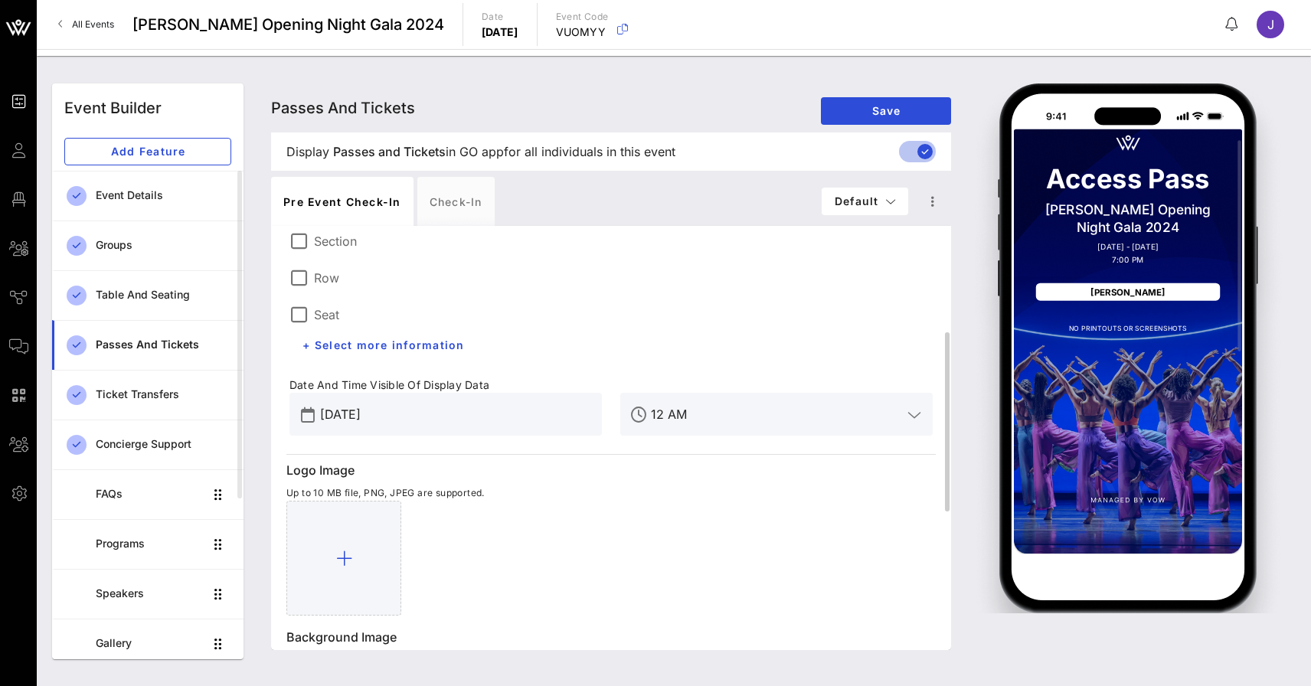
scroll to position [257, 0]
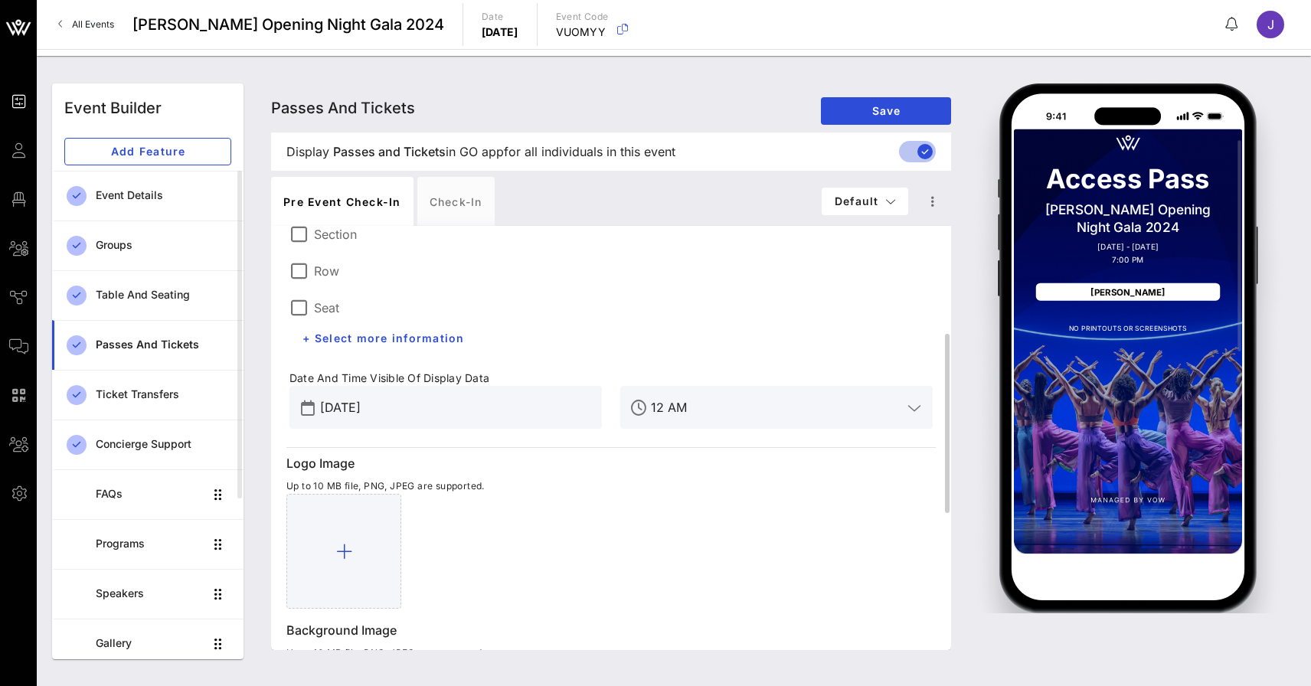
click at [351, 412] on input "[DATE]" at bounding box center [456, 407] width 273 height 25
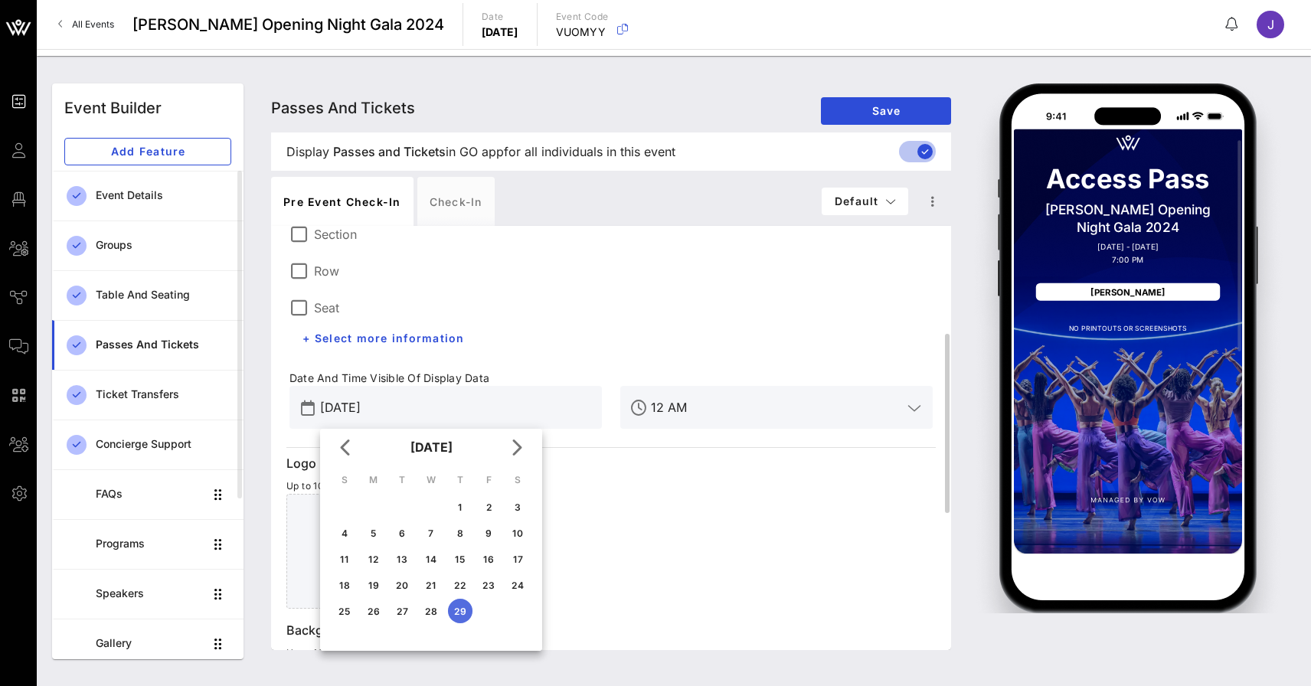
click at [691, 304] on div "Section Row Seat + Select more information" at bounding box center [611, 283] width 662 height 156
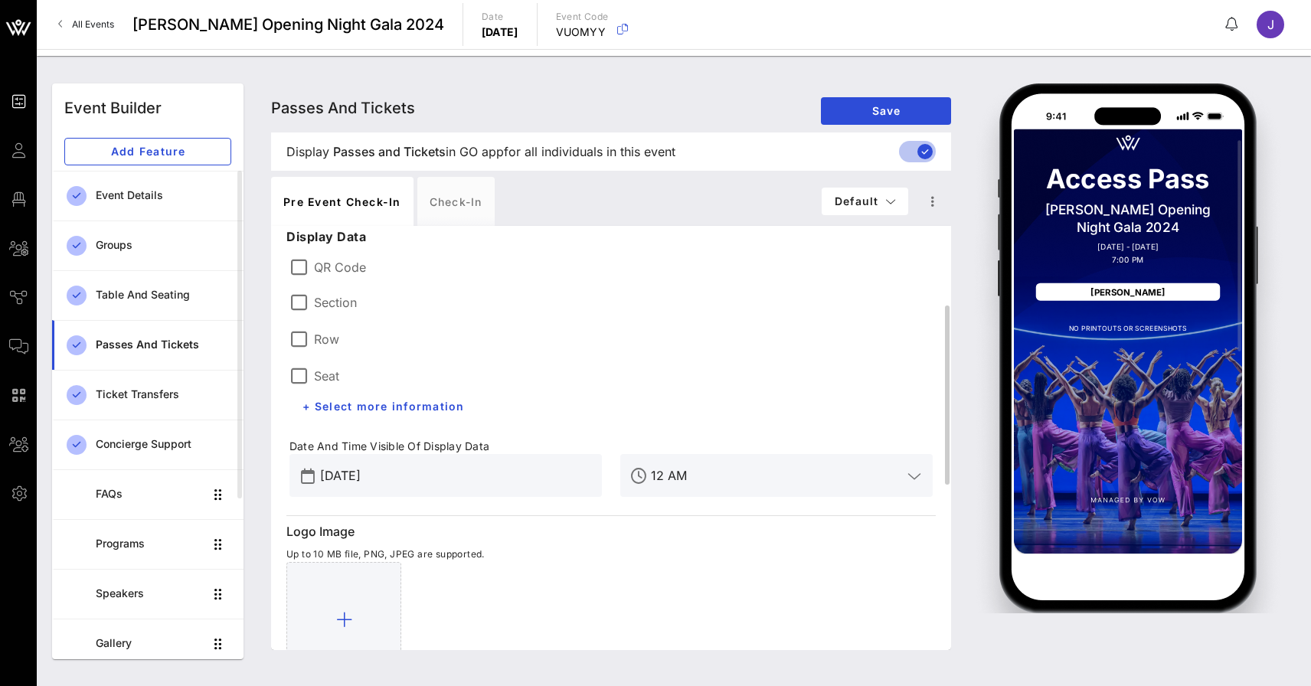
scroll to position [0, 0]
click at [329, 265] on label "QR Code" at bounding box center [623, 267] width 619 height 15
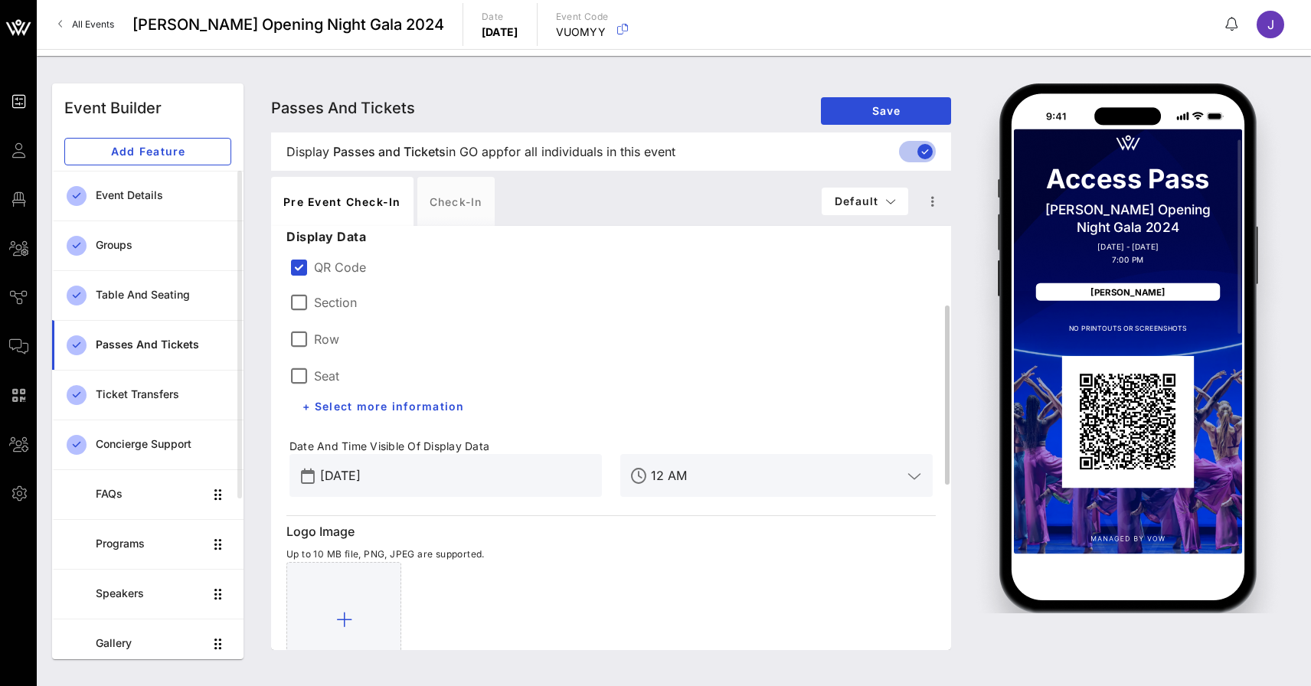
click at [318, 305] on label "Section" at bounding box center [335, 302] width 43 height 15
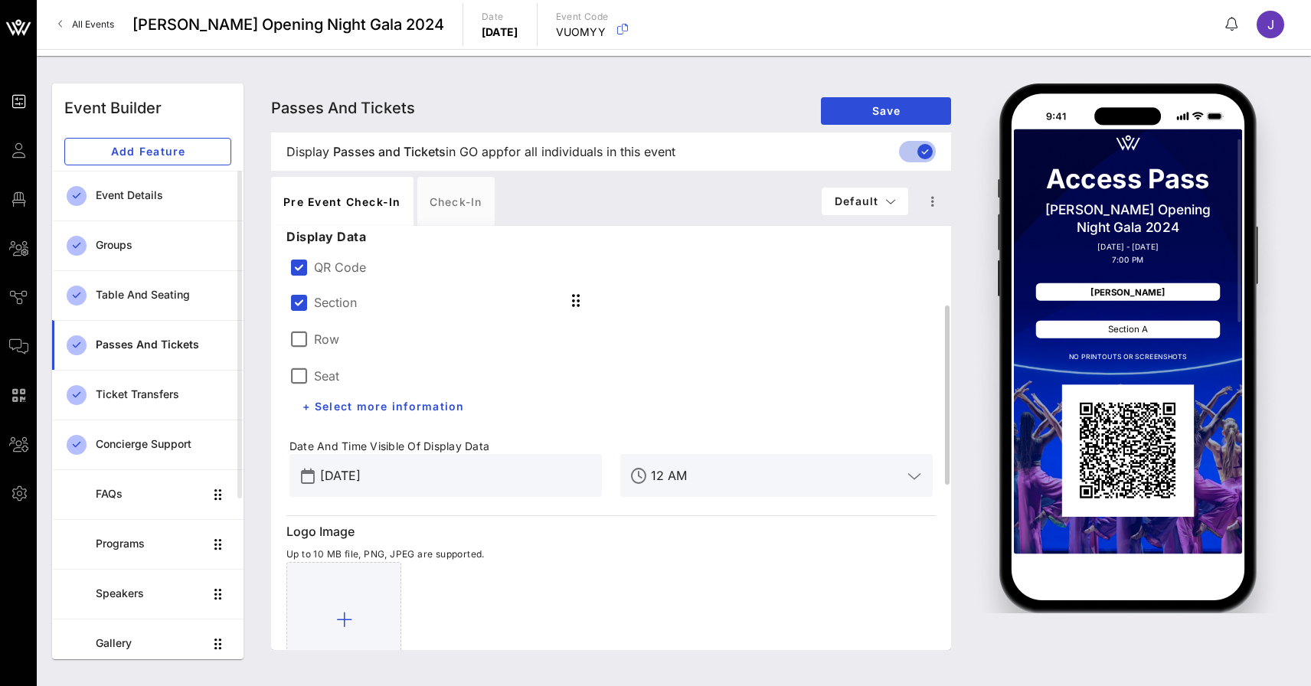
click at [318, 338] on label "Row" at bounding box center [326, 339] width 25 height 15
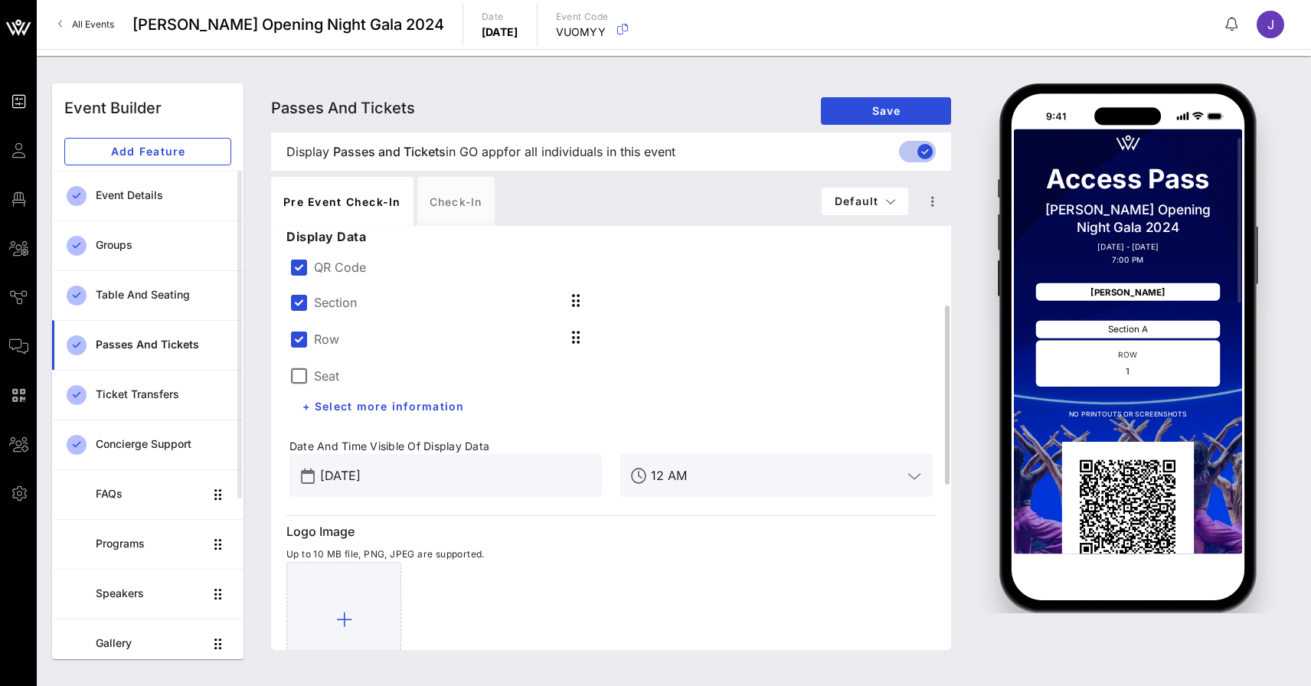
click at [318, 368] on label "Seat" at bounding box center [326, 375] width 25 height 15
